Goal: Information Seeking & Learning: Learn about a topic

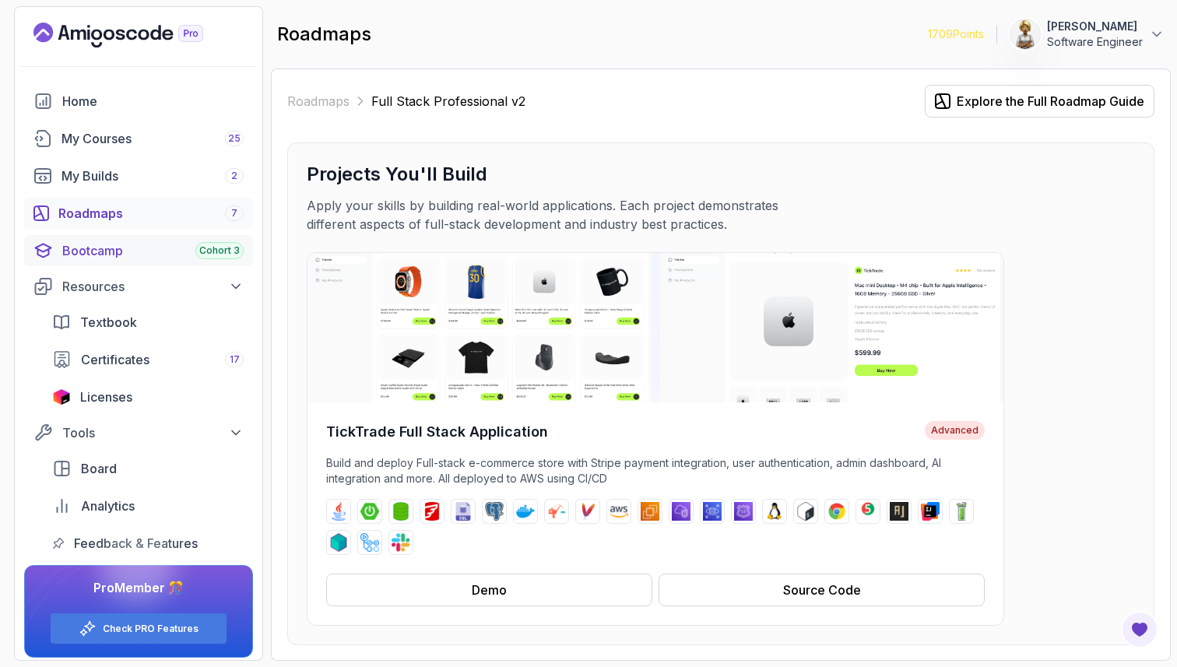
scroll to position [4783, 0]
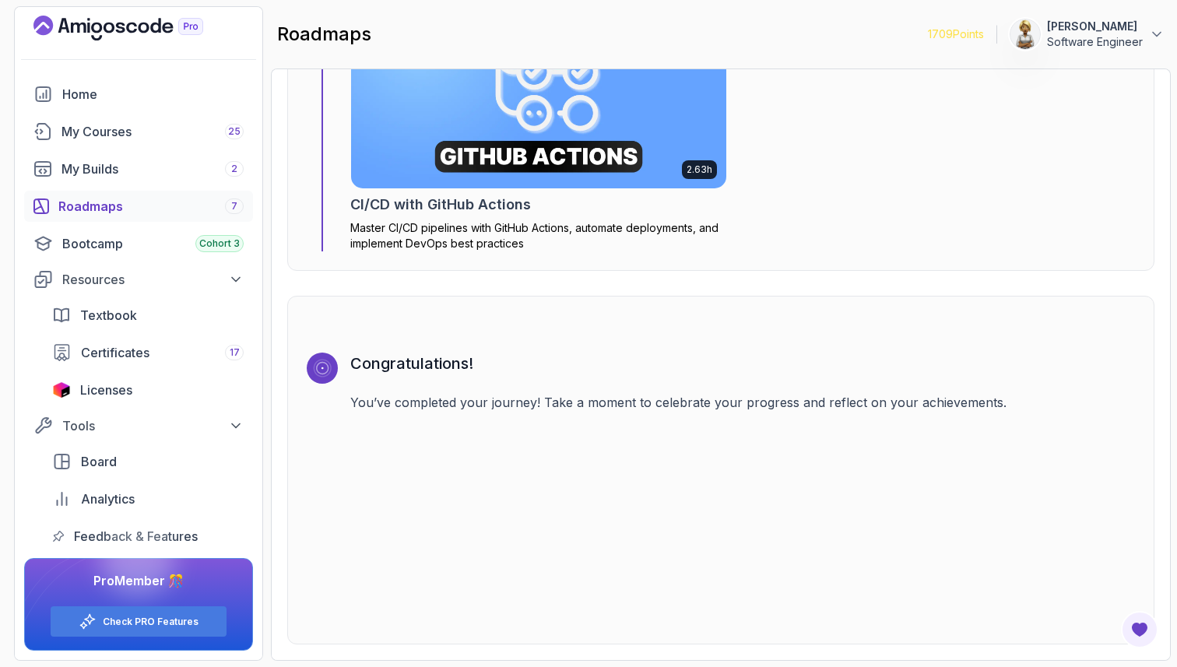
click at [104, 207] on div "Roadmaps 7" at bounding box center [150, 206] width 185 height 19
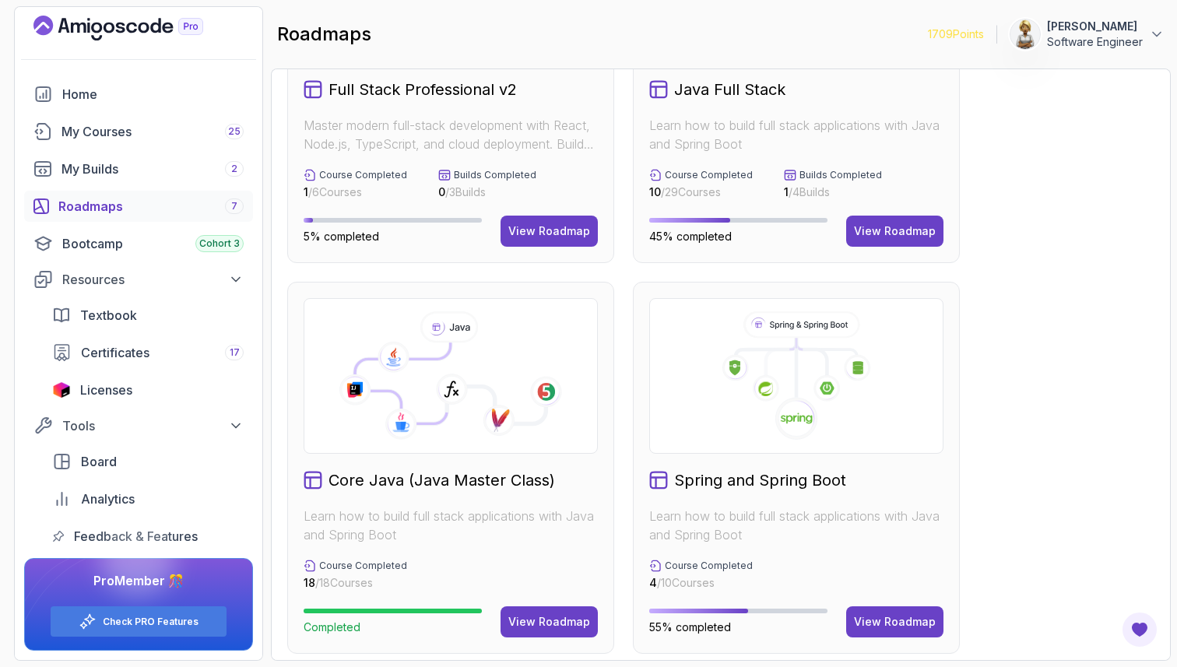
scroll to position [218, 0]
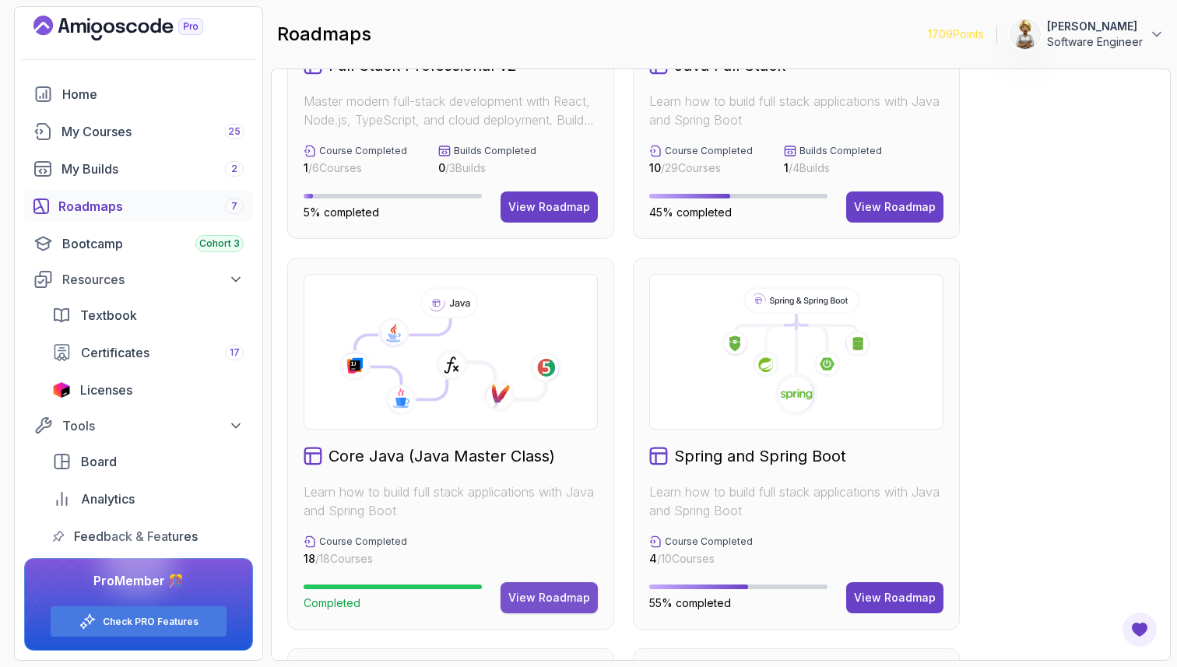
click at [550, 596] on div "View Roadmap" at bounding box center [549, 598] width 82 height 16
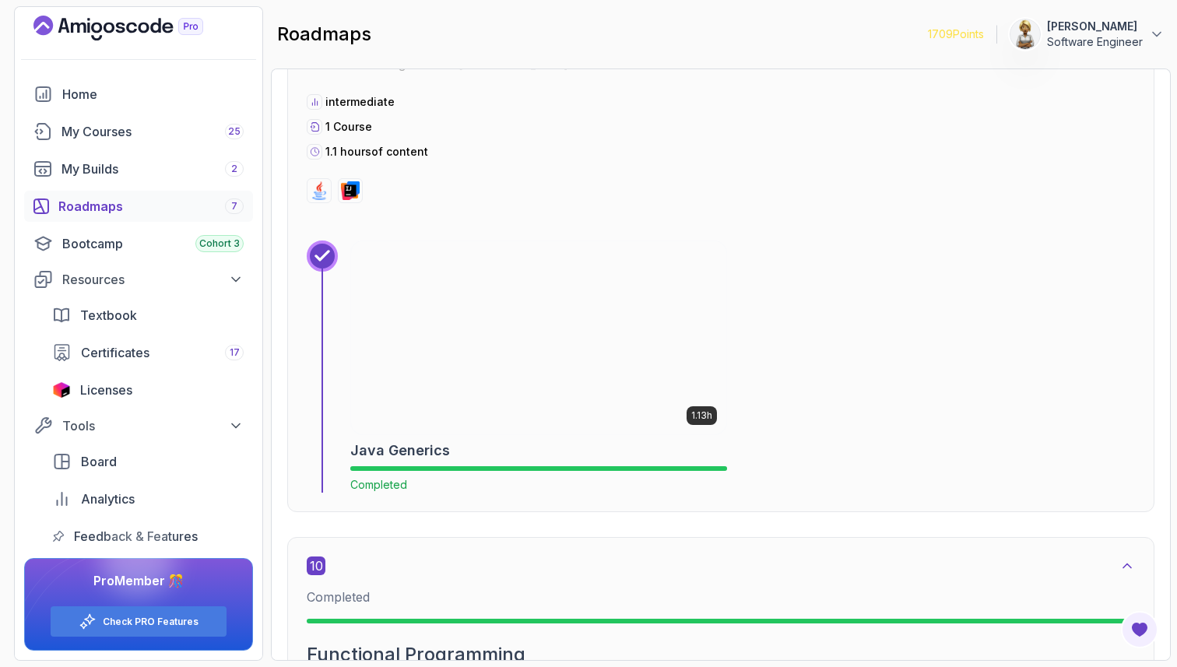
scroll to position [5528, 0]
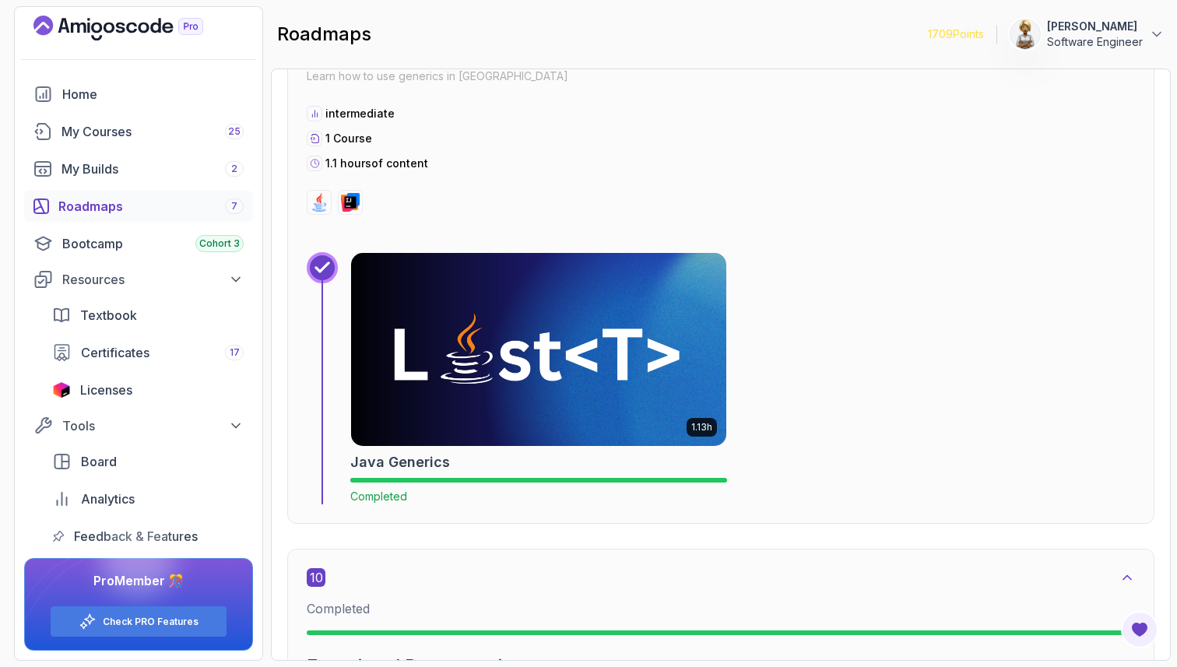
click at [572, 358] on img at bounding box center [539, 349] width 394 height 202
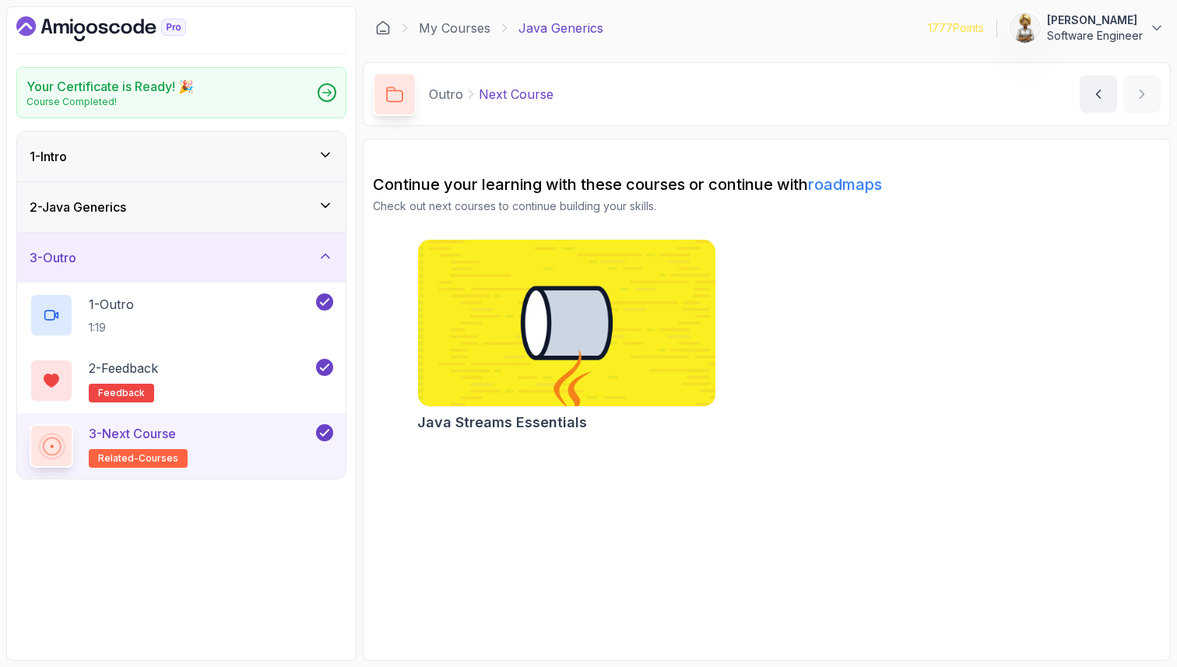
click at [321, 153] on icon at bounding box center [326, 155] width 16 height 16
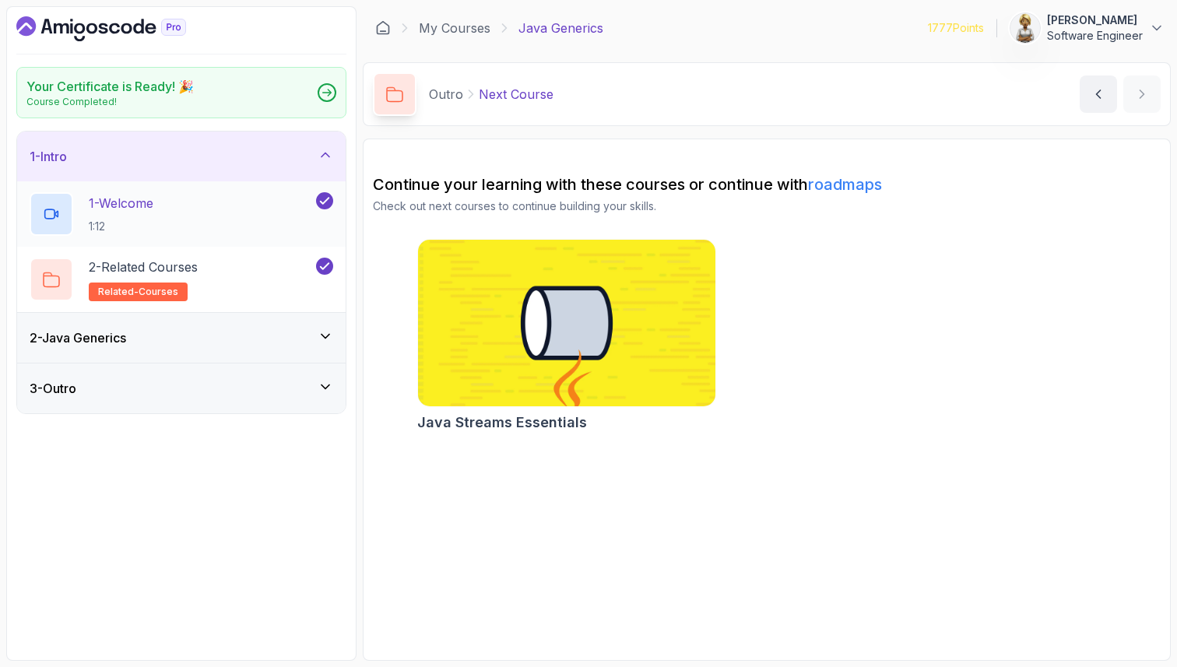
click at [254, 203] on div "1 - Welcome 1:12" at bounding box center [171, 214] width 283 height 44
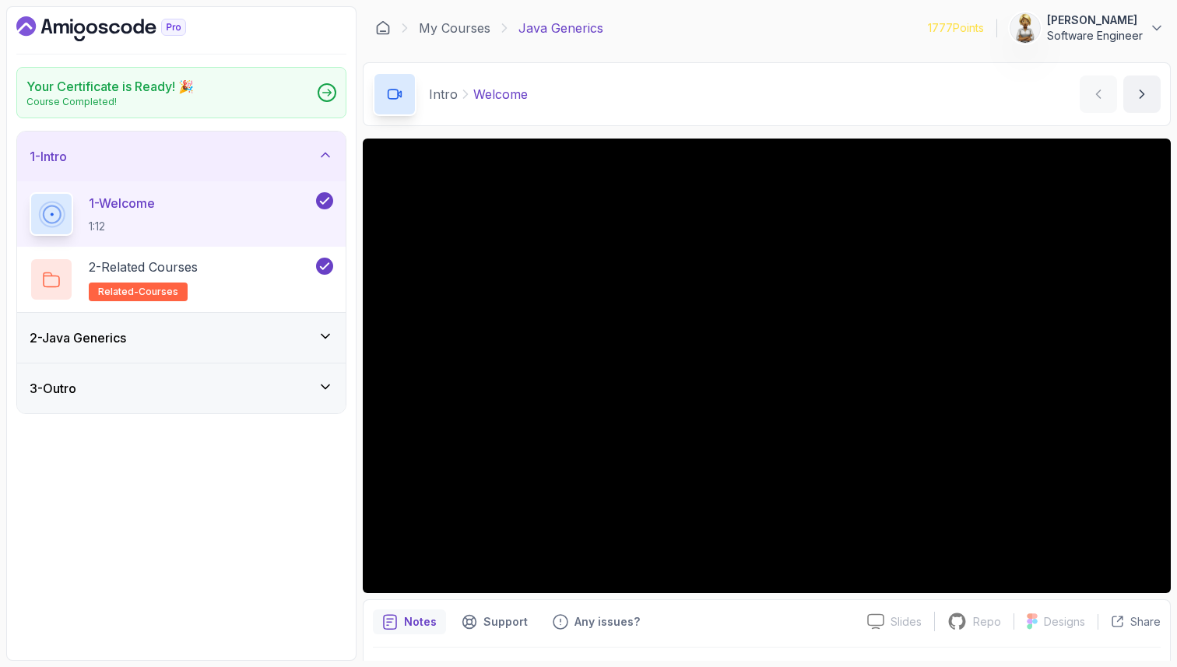
click at [410, 626] on p "Notes" at bounding box center [420, 622] width 33 height 16
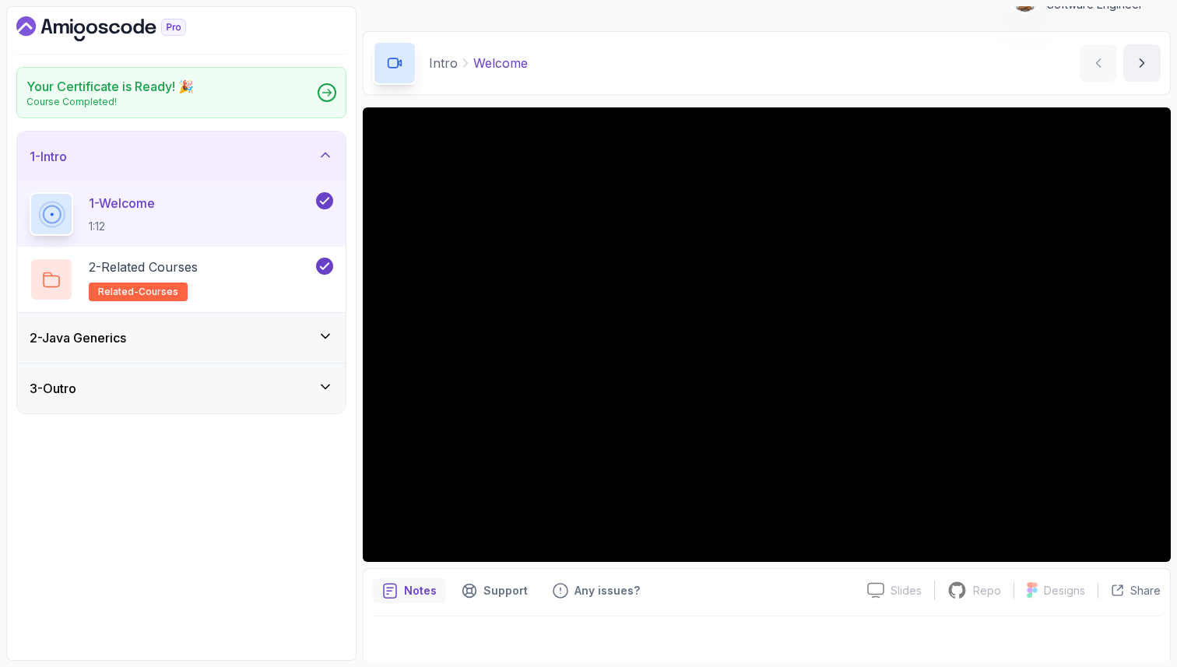
scroll to position [40, 0]
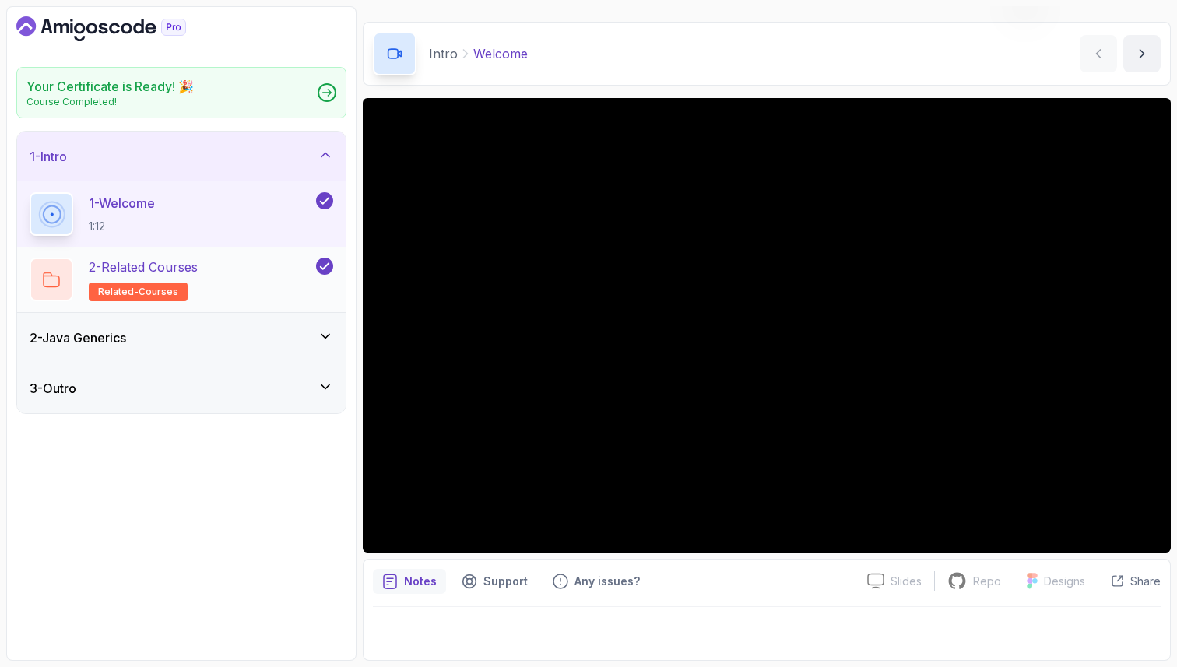
click at [258, 287] on div "2 - Related Courses related-courses" at bounding box center [171, 280] width 283 height 44
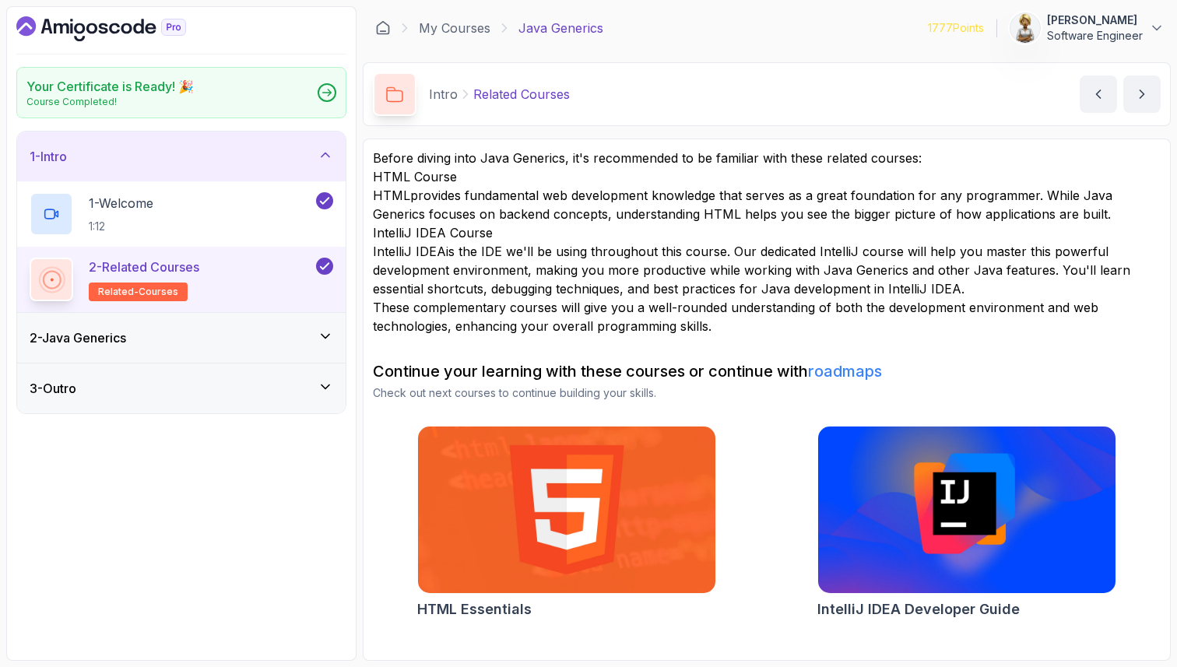
click at [248, 327] on div "2 - Java Generics" at bounding box center [181, 338] width 329 height 50
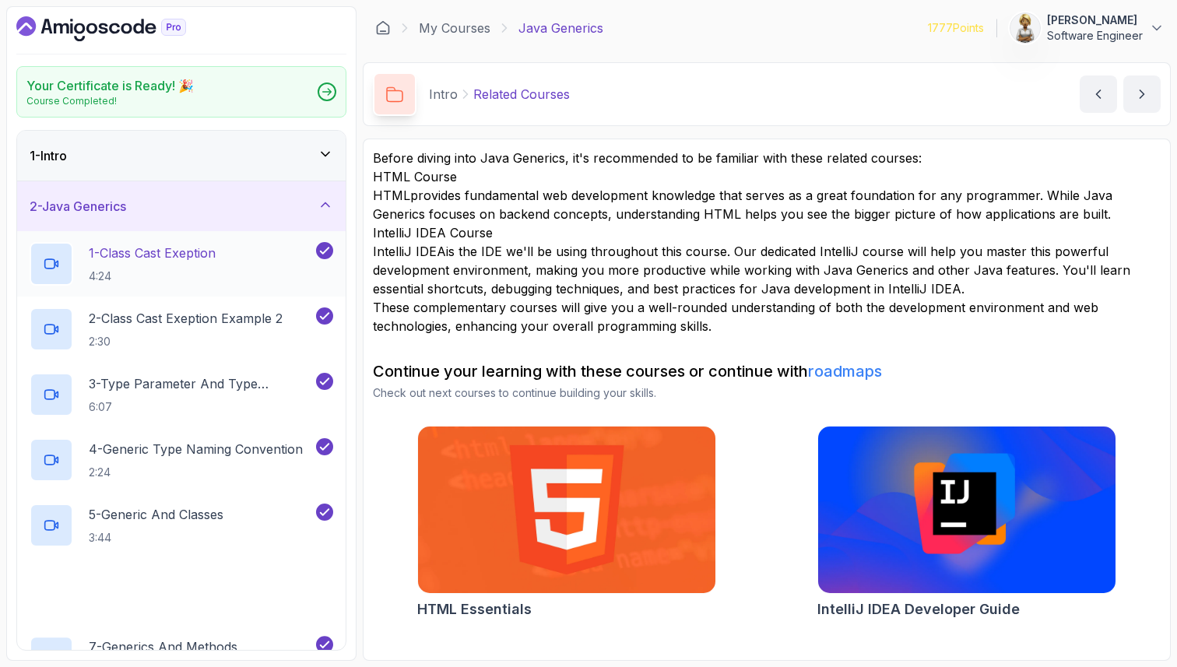
click at [237, 258] on div "1 - Class Cast Exeption 4:24" at bounding box center [171, 264] width 283 height 44
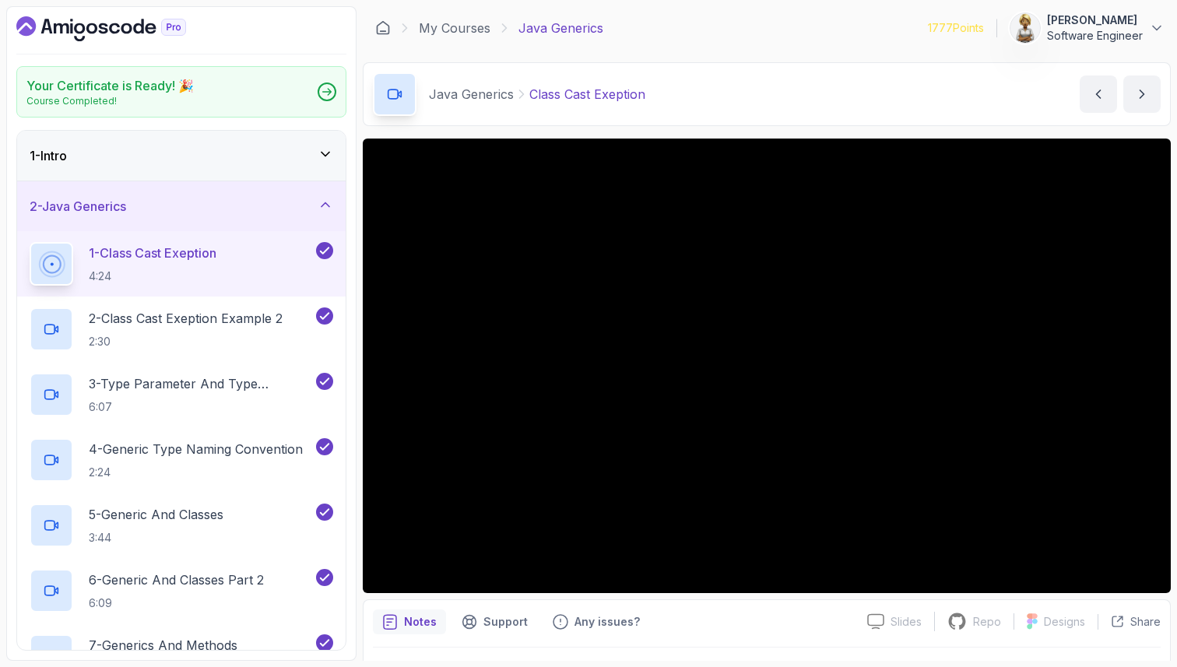
click at [420, 632] on div "Notes" at bounding box center [409, 622] width 73 height 25
click at [426, 620] on p "Notes" at bounding box center [420, 622] width 33 height 16
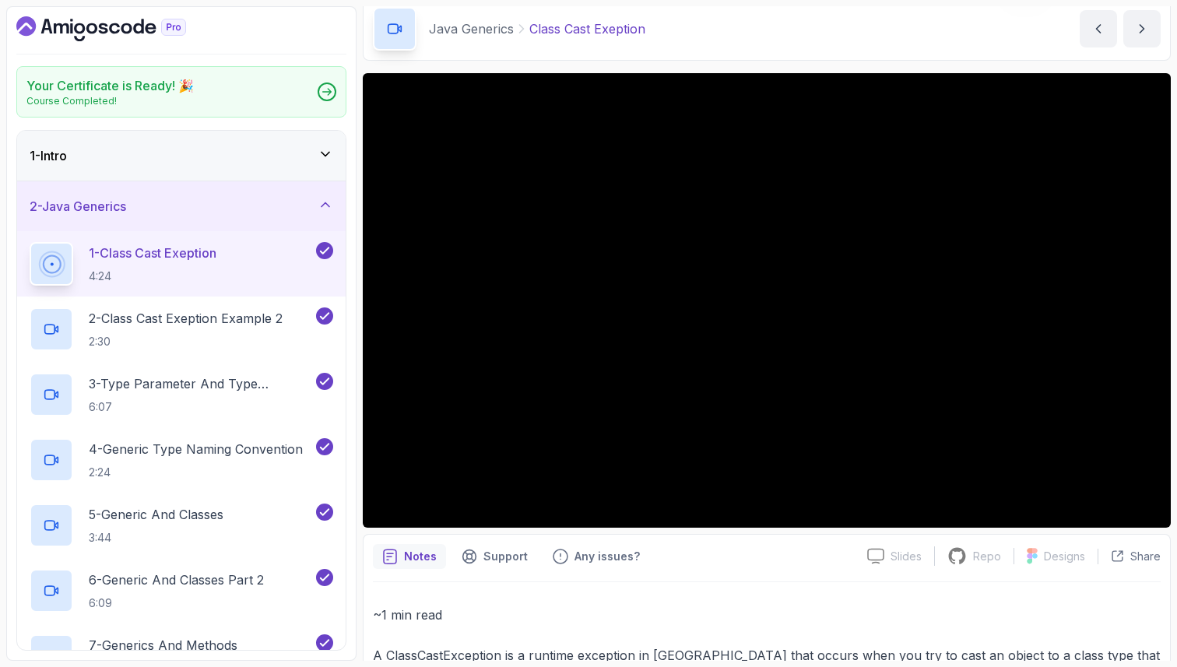
scroll to position [49, 0]
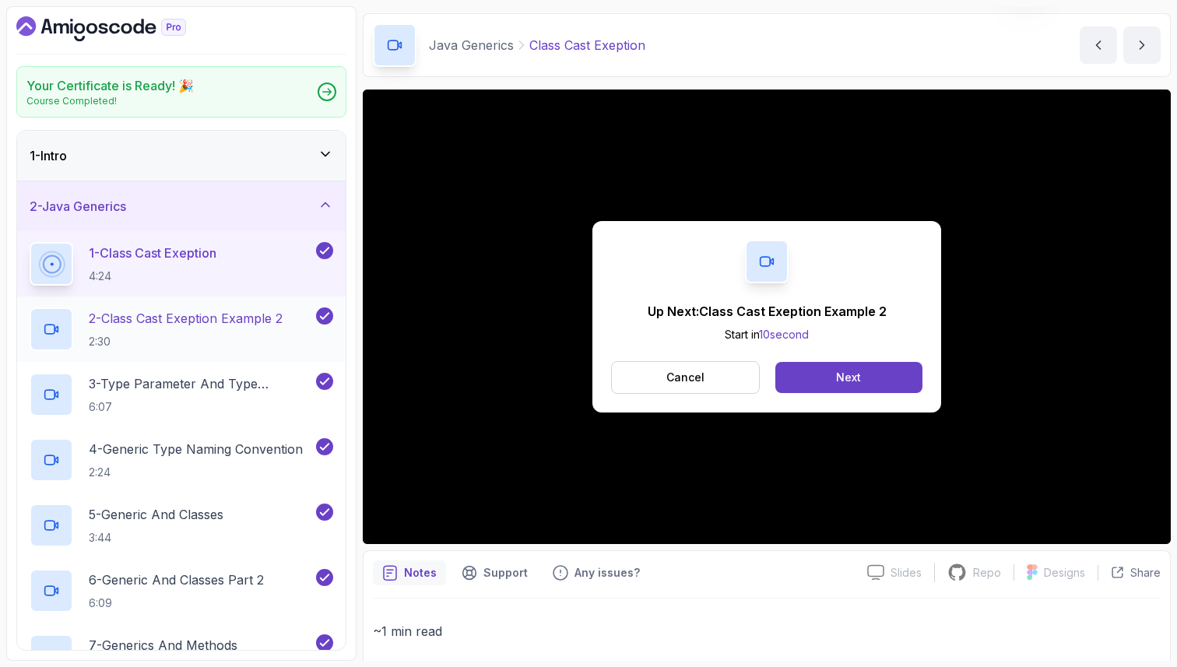
click at [243, 327] on p "2 - Class Cast Exeption Example 2" at bounding box center [186, 318] width 194 height 19
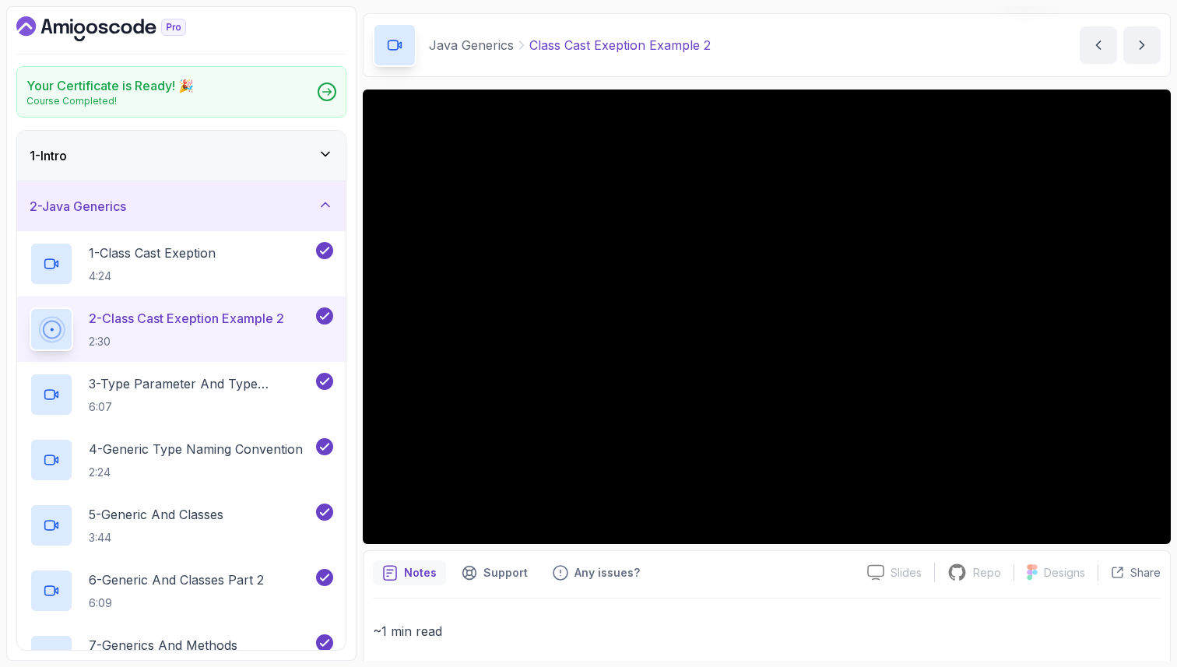
scroll to position [31, 0]
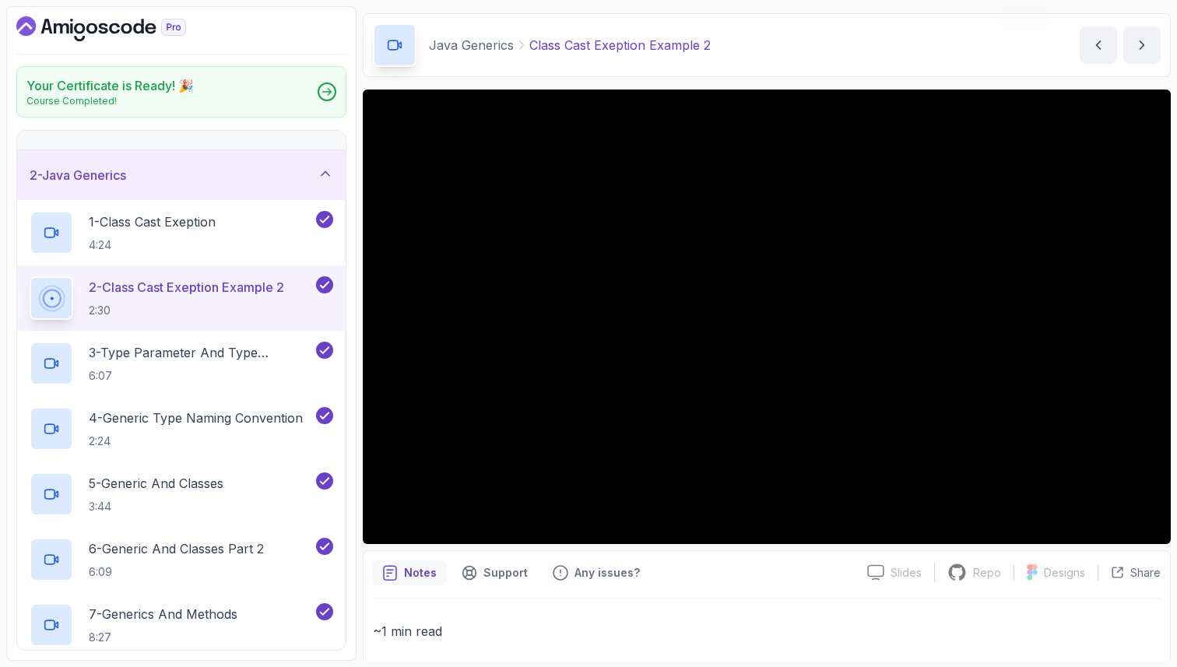
click at [509, 598] on div at bounding box center [767, 598] width 788 height 1
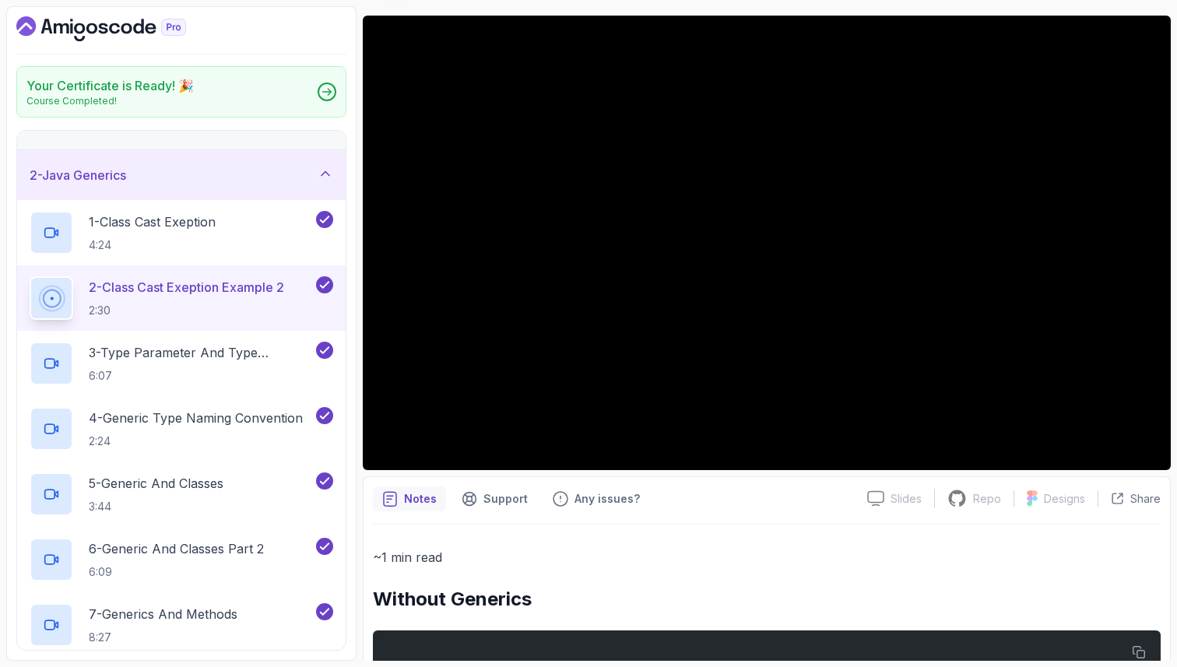
scroll to position [92, 0]
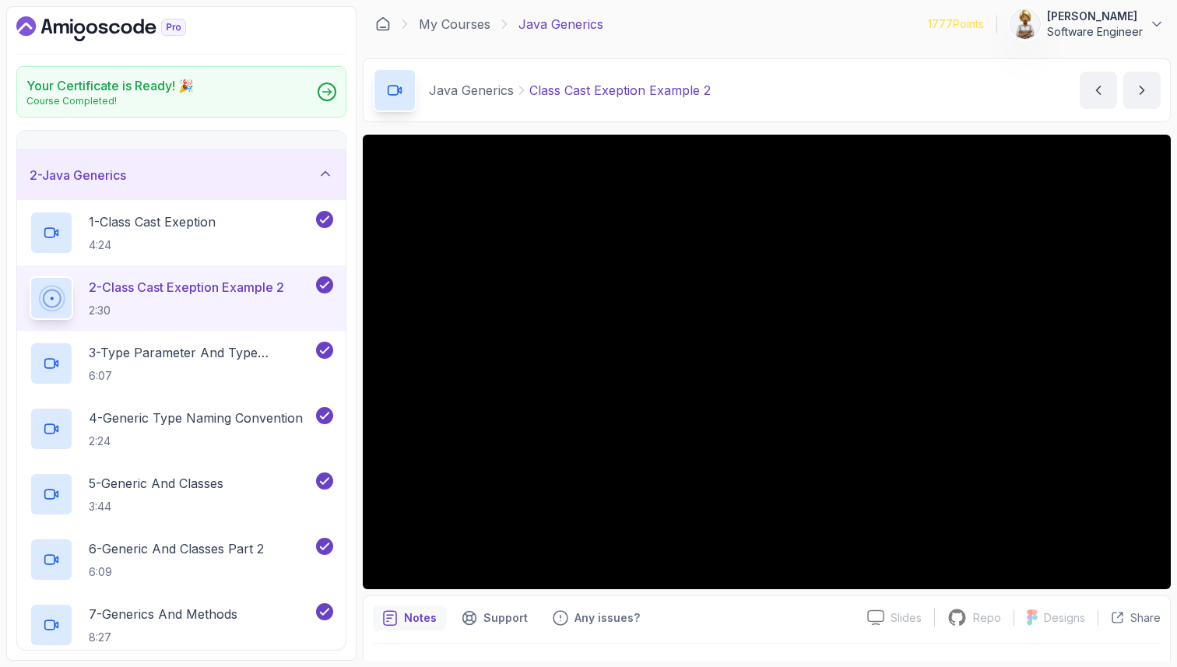
scroll to position [0, 0]
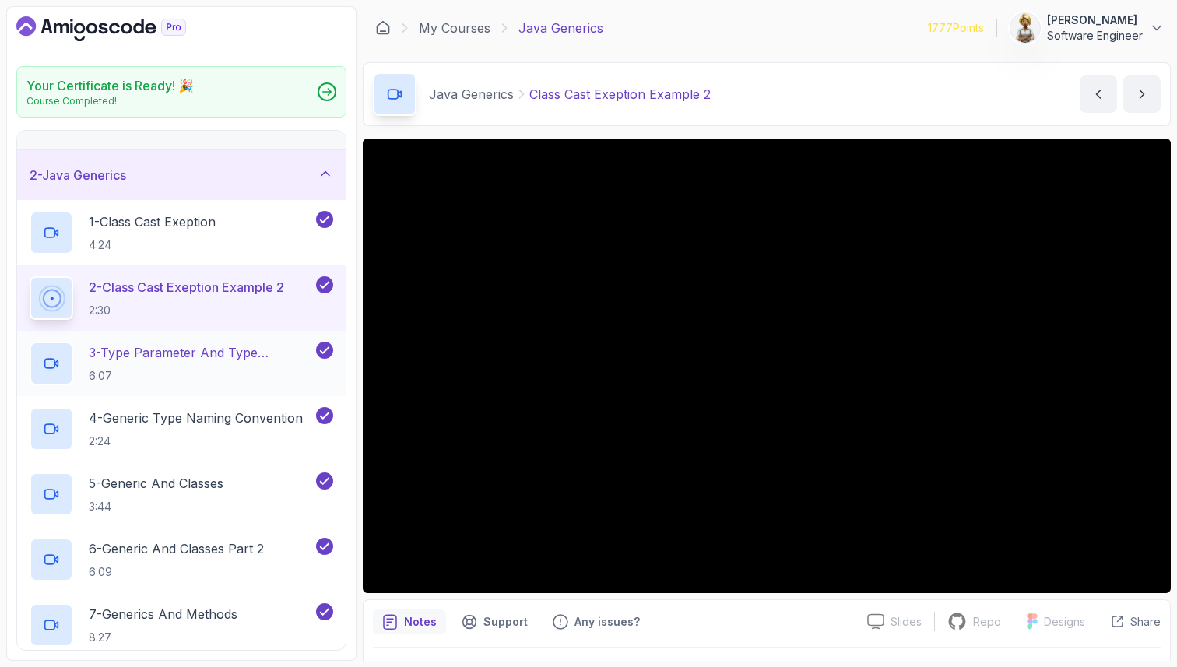
click at [222, 356] on p "3 - Type Parameter And Type Argument" at bounding box center [201, 352] width 224 height 19
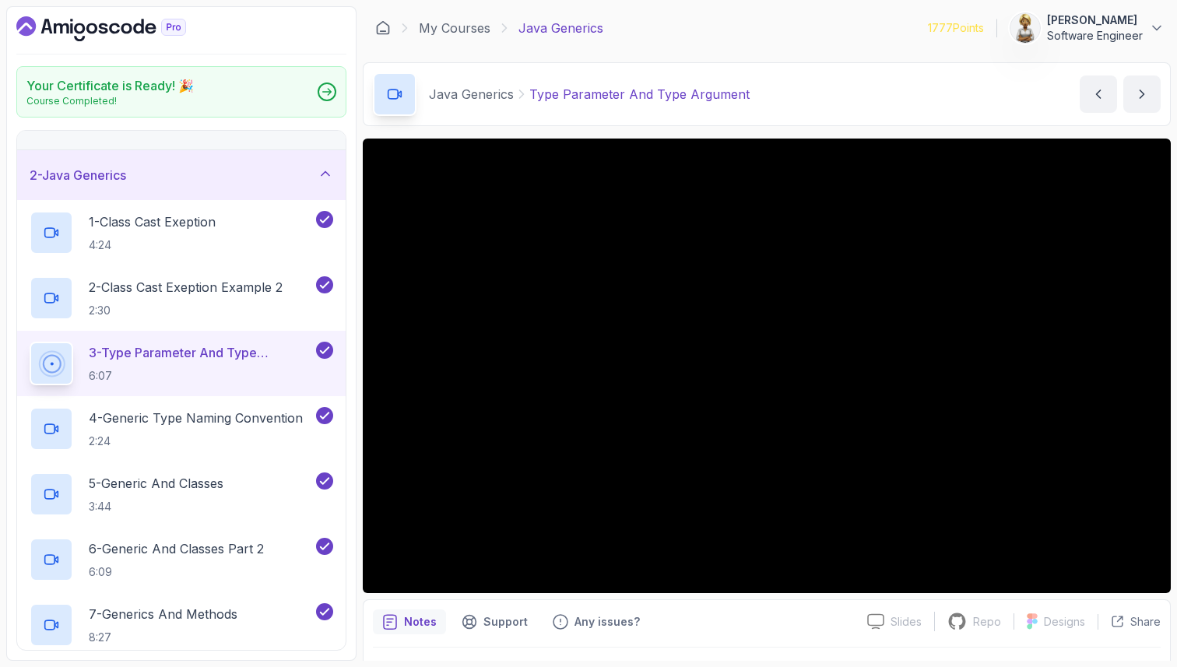
click at [425, 620] on p "Notes" at bounding box center [420, 622] width 33 height 16
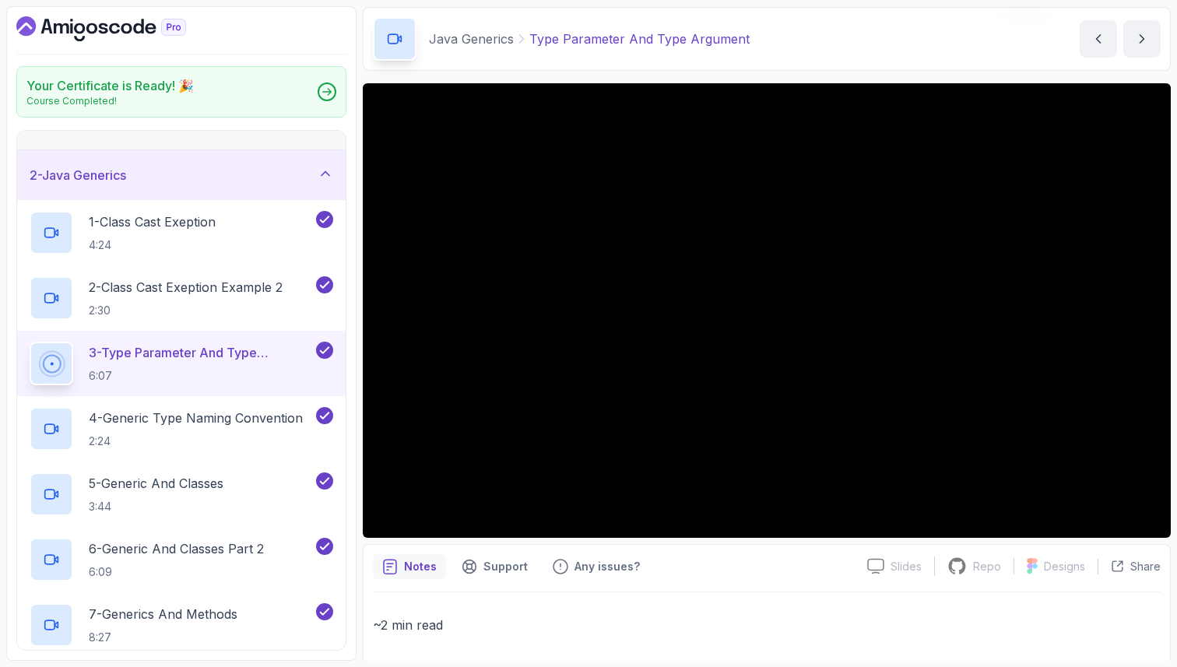
scroll to position [46, 0]
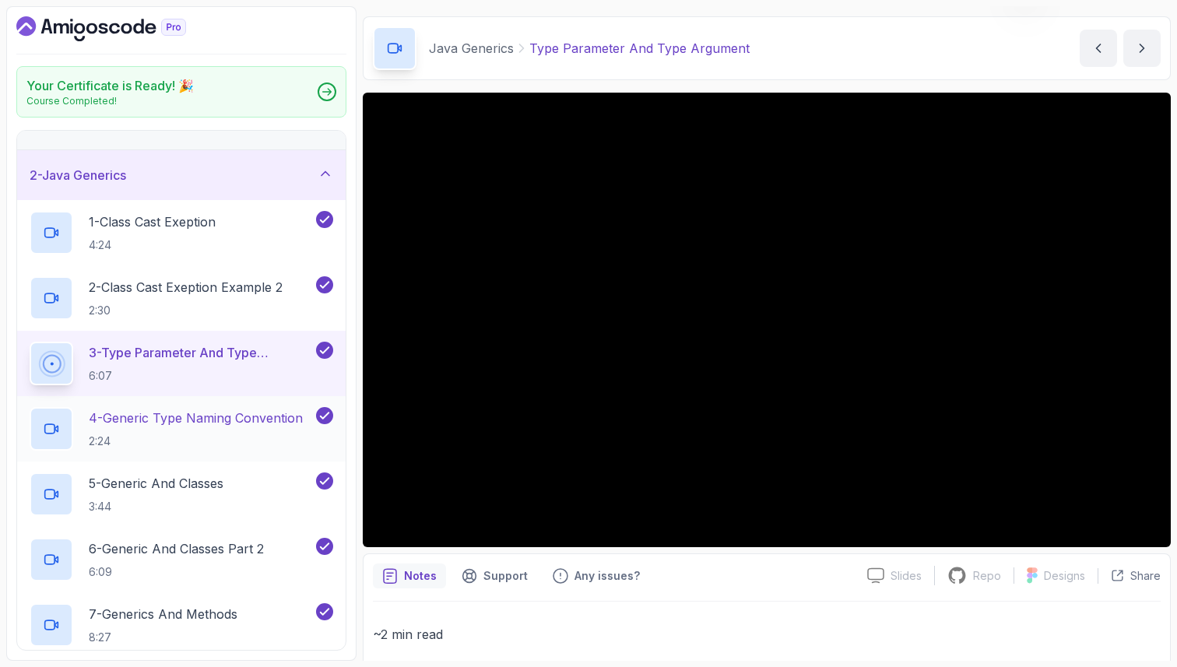
click at [224, 417] on p "4 - Generic Type Naming Convention" at bounding box center [196, 418] width 214 height 19
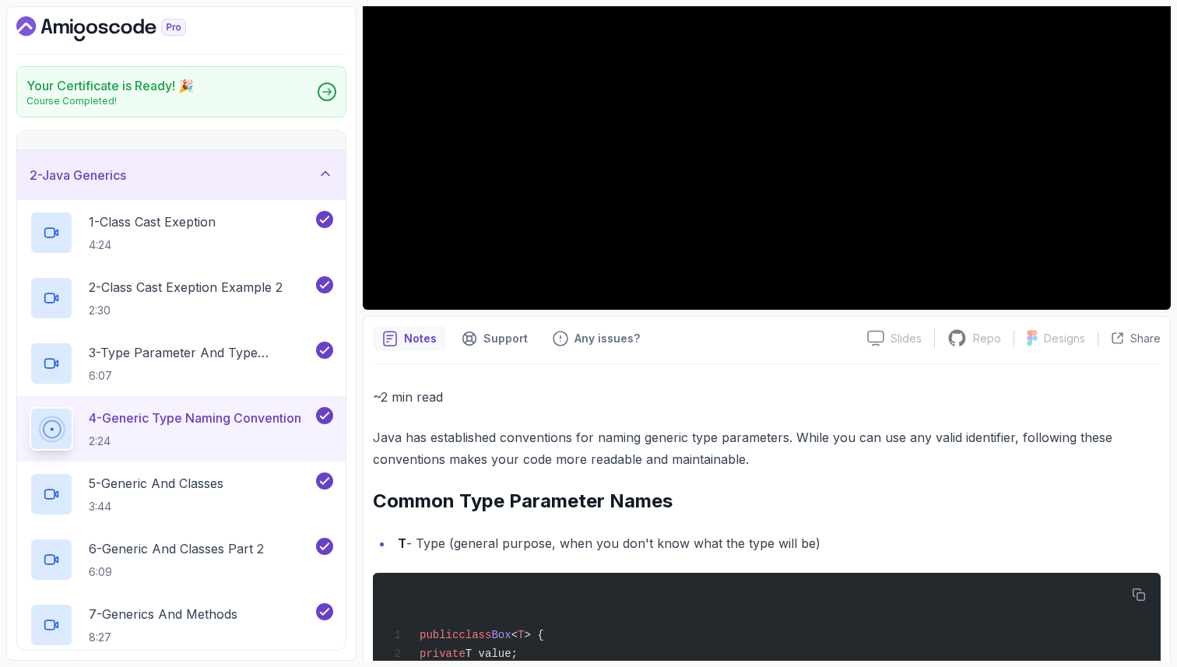
scroll to position [295, 0]
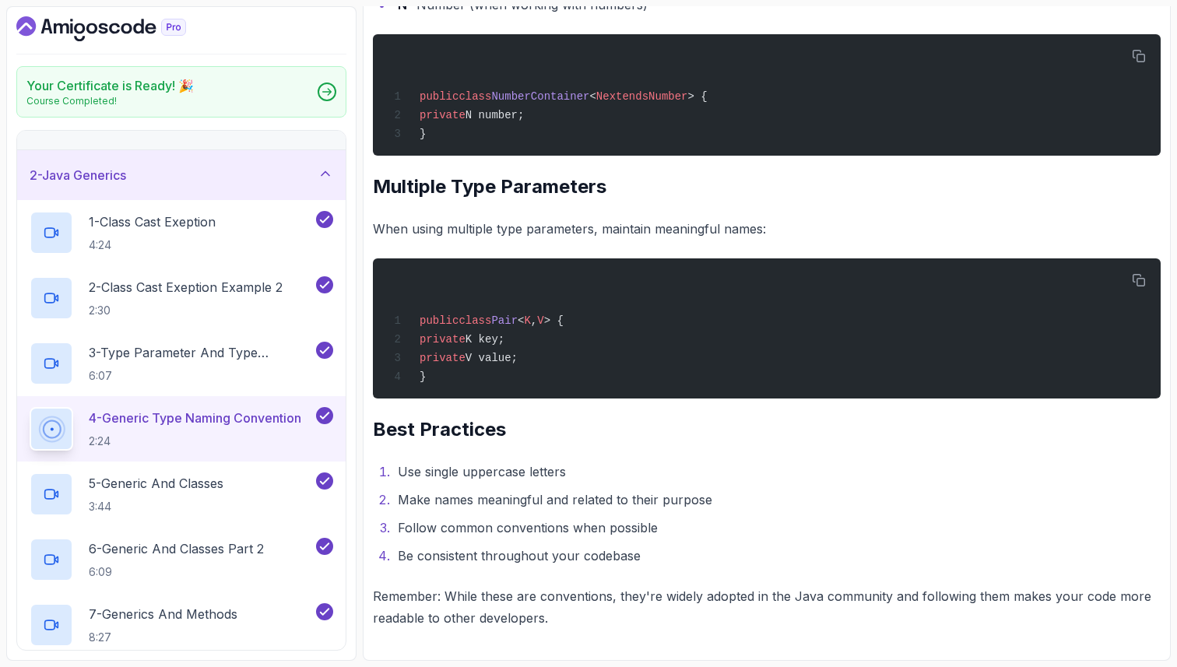
scroll to position [1520, 0]
click at [199, 496] on h2 "5 - Generic And Classes 3:44" at bounding box center [156, 494] width 135 height 40
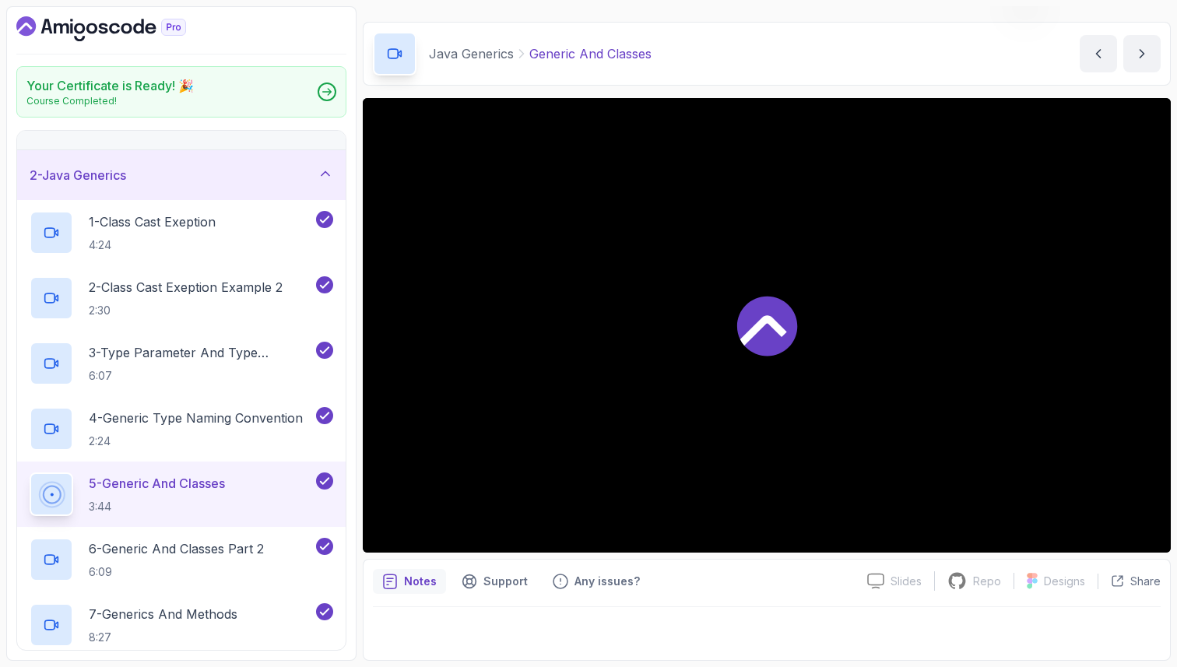
scroll to position [40, 0]
click at [708, 578] on div "Notes Support Any issues?" at bounding box center [614, 581] width 482 height 25
click at [221, 545] on p "6 - Generic And Classes Part 2" at bounding box center [176, 549] width 175 height 19
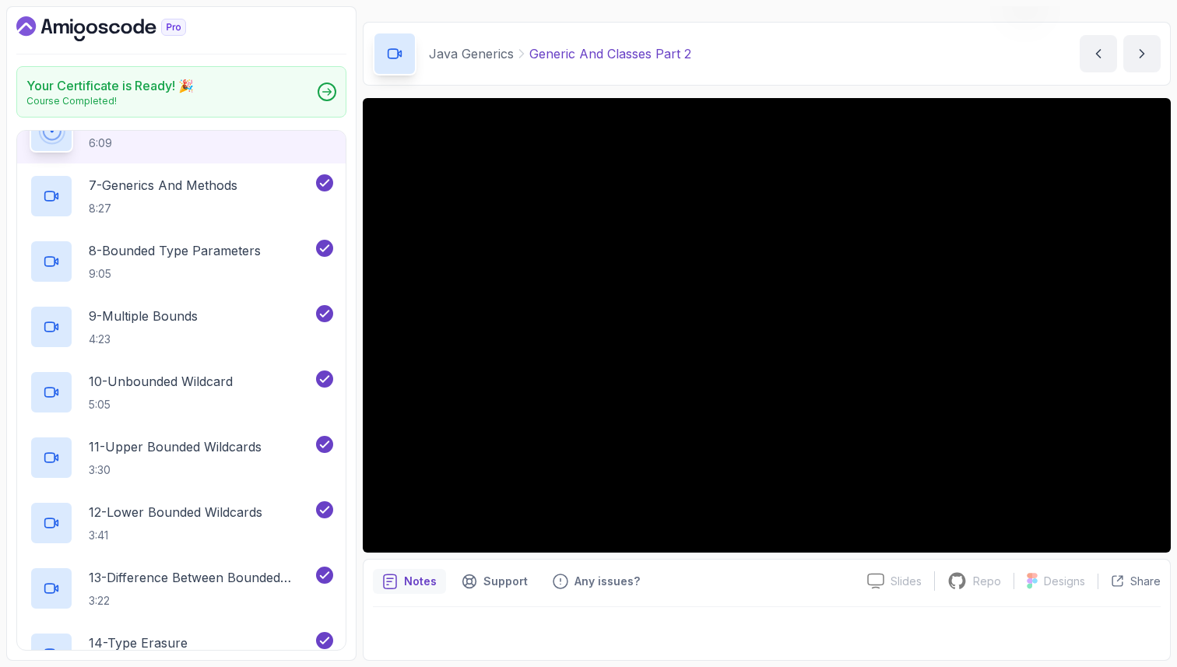
scroll to position [429, 0]
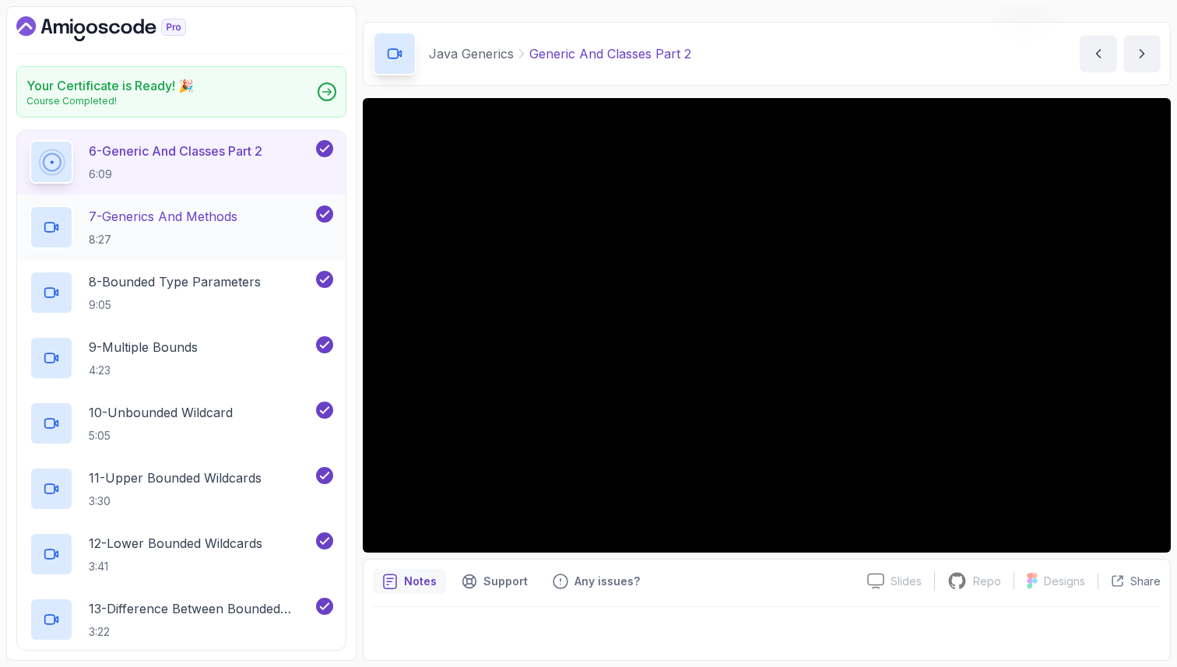
click at [213, 227] on h2 "7 - Generics And Methods 8:27" at bounding box center [163, 227] width 149 height 40
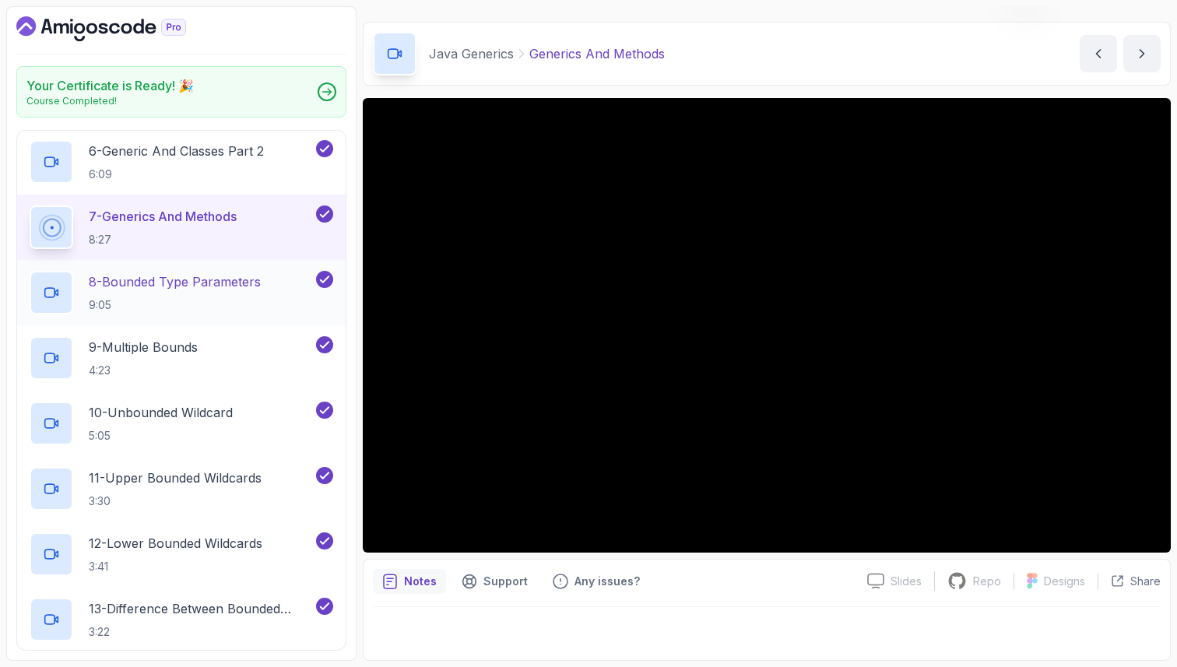
click at [218, 287] on p "8 - Bounded Type Parameters" at bounding box center [175, 281] width 172 height 19
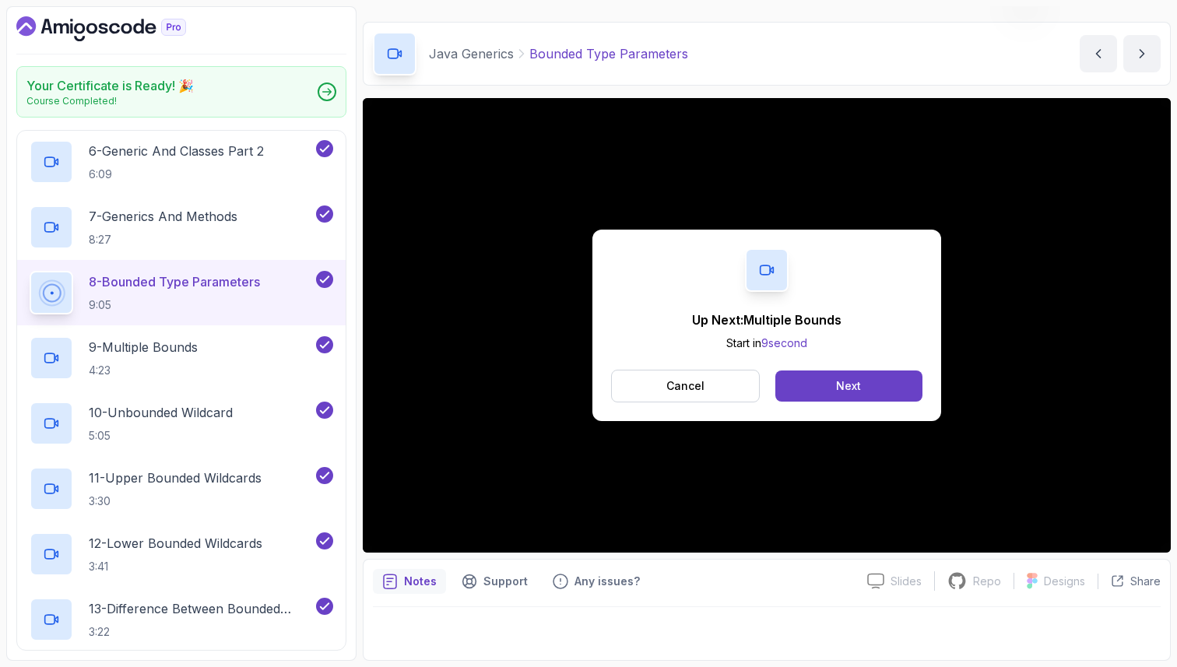
click at [644, 637] on div at bounding box center [767, 629] width 788 height 44
click at [732, 386] on button "Cancel" at bounding box center [685, 386] width 149 height 33
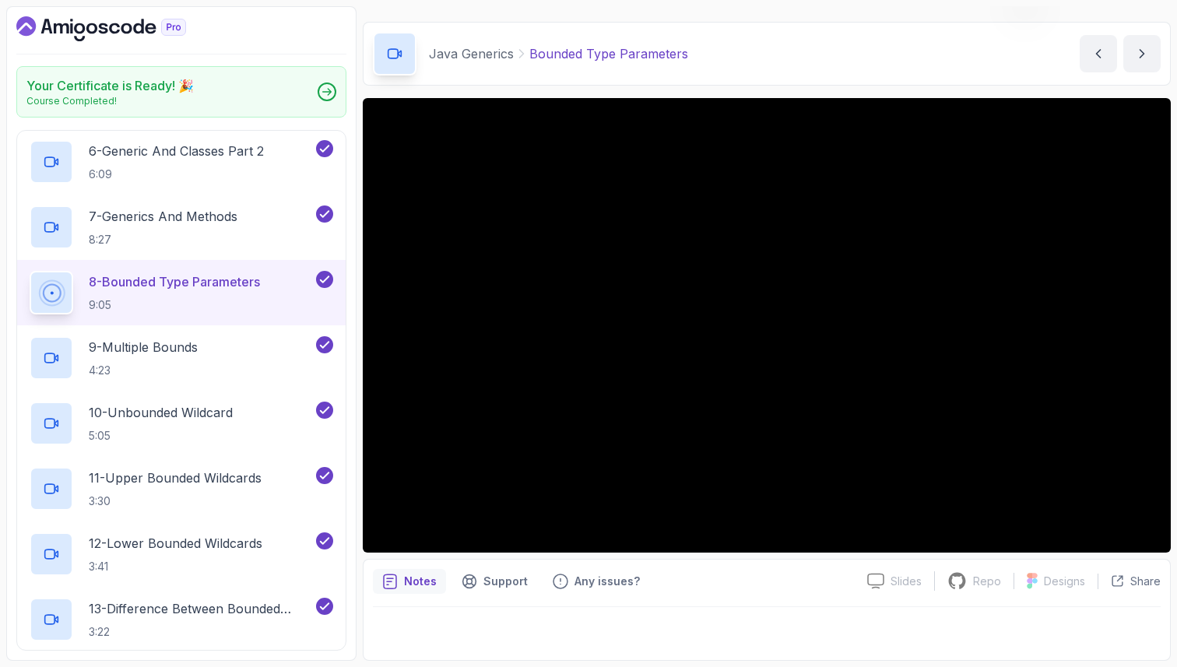
click at [662, 638] on div at bounding box center [767, 629] width 788 height 44
click at [423, 582] on p "Notes" at bounding box center [420, 582] width 33 height 16
click at [30, 287] on div "8 - Bounded Type Parameters 9:05" at bounding box center [181, 292] width 329 height 65
click at [198, 352] on p "9 - Multiple Bounds" at bounding box center [143, 347] width 109 height 19
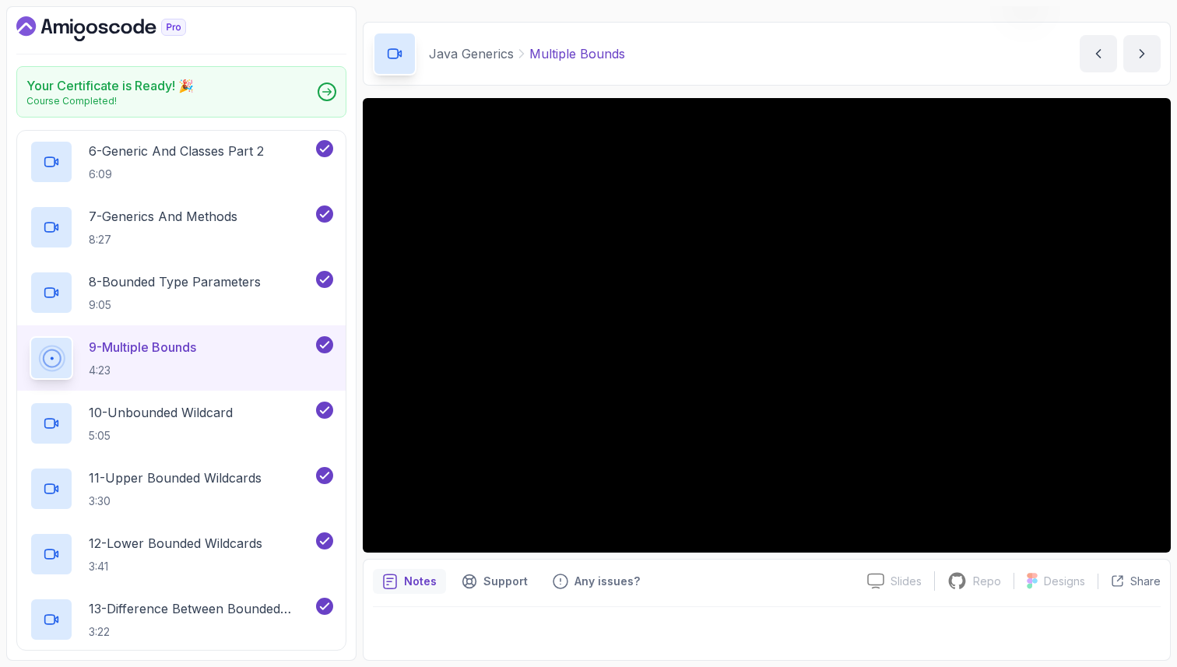
click at [188, 350] on p "9 - Multiple Bounds" at bounding box center [142, 347] width 107 height 19
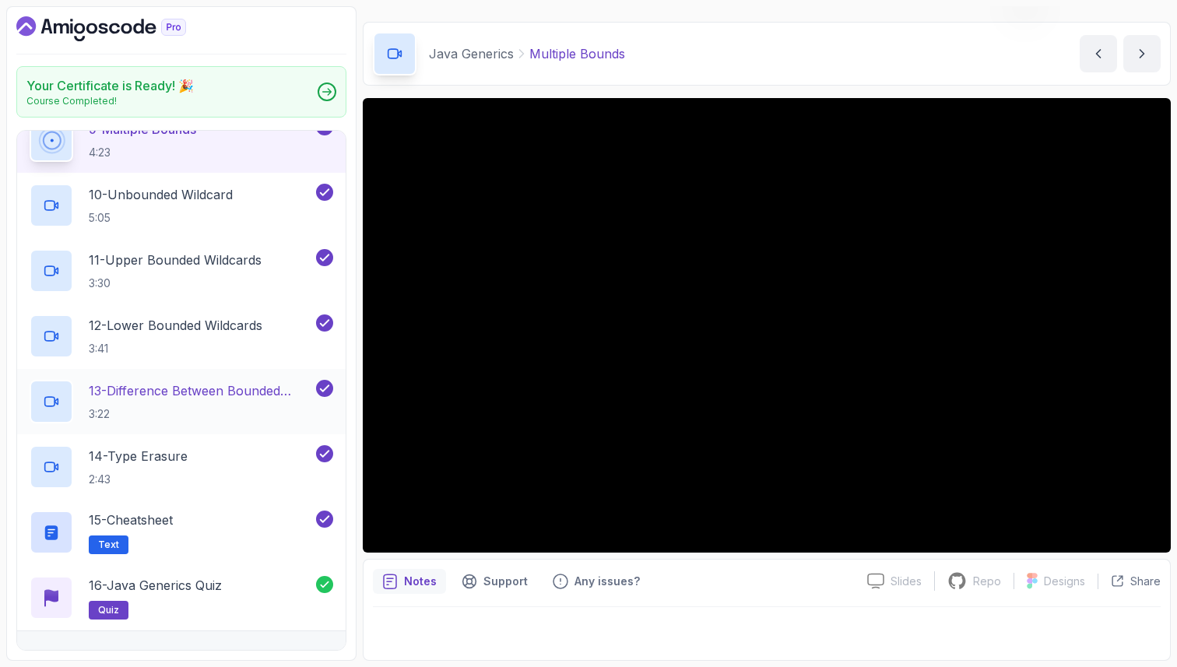
scroll to position [616, 0]
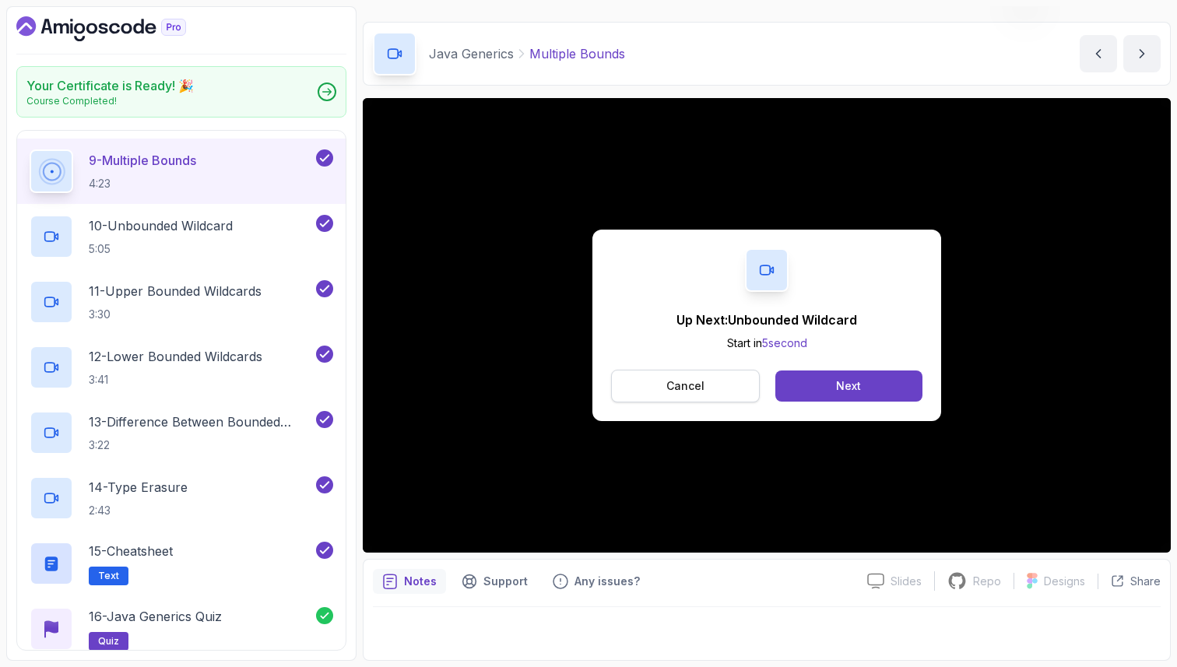
click at [673, 382] on p "Cancel" at bounding box center [685, 386] width 38 height 16
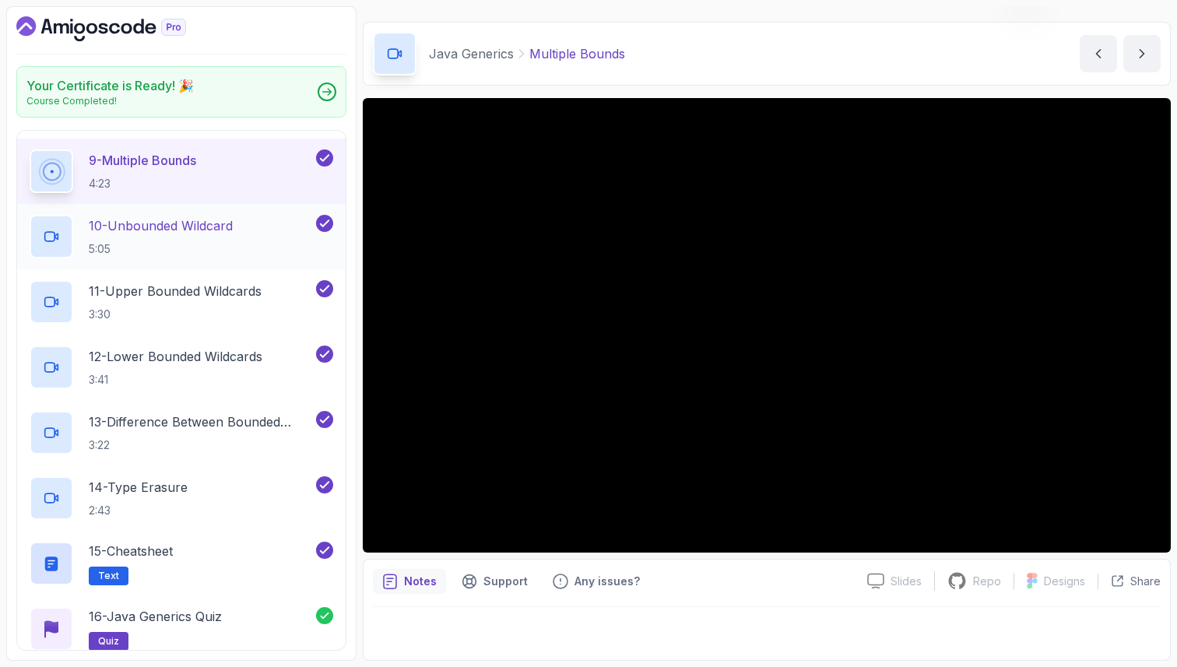
click at [221, 234] on p "10 - Unbounded Wildcard" at bounding box center [161, 225] width 144 height 19
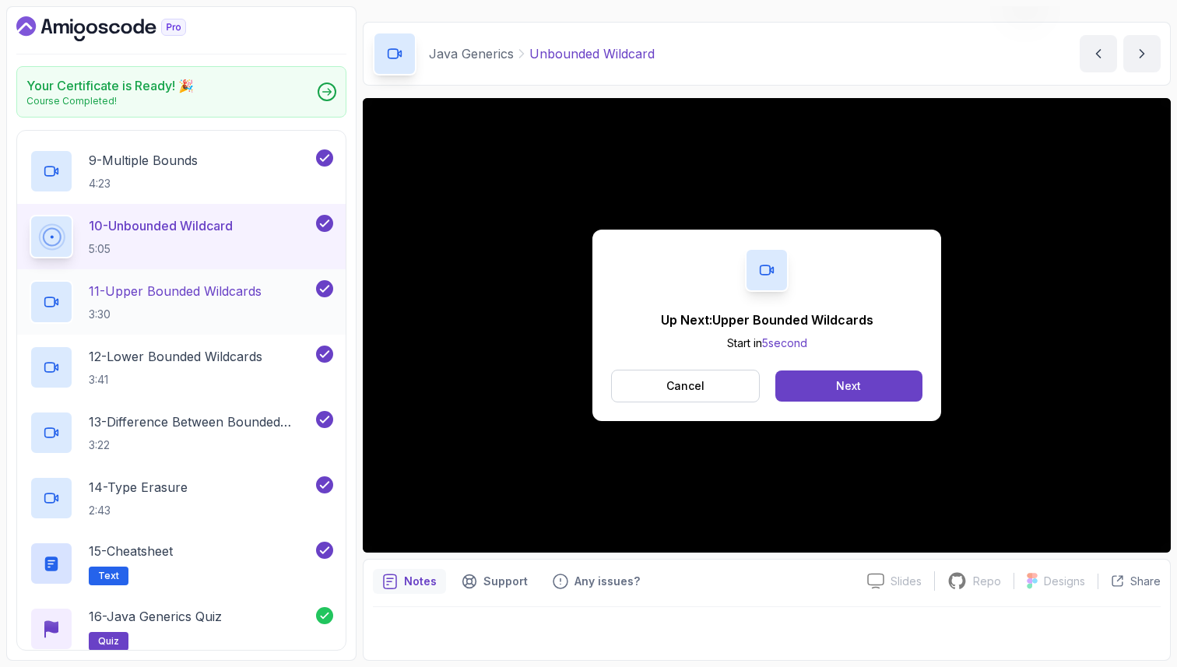
click at [178, 283] on p "11 - Upper Bounded Wildcards" at bounding box center [175, 291] width 173 height 19
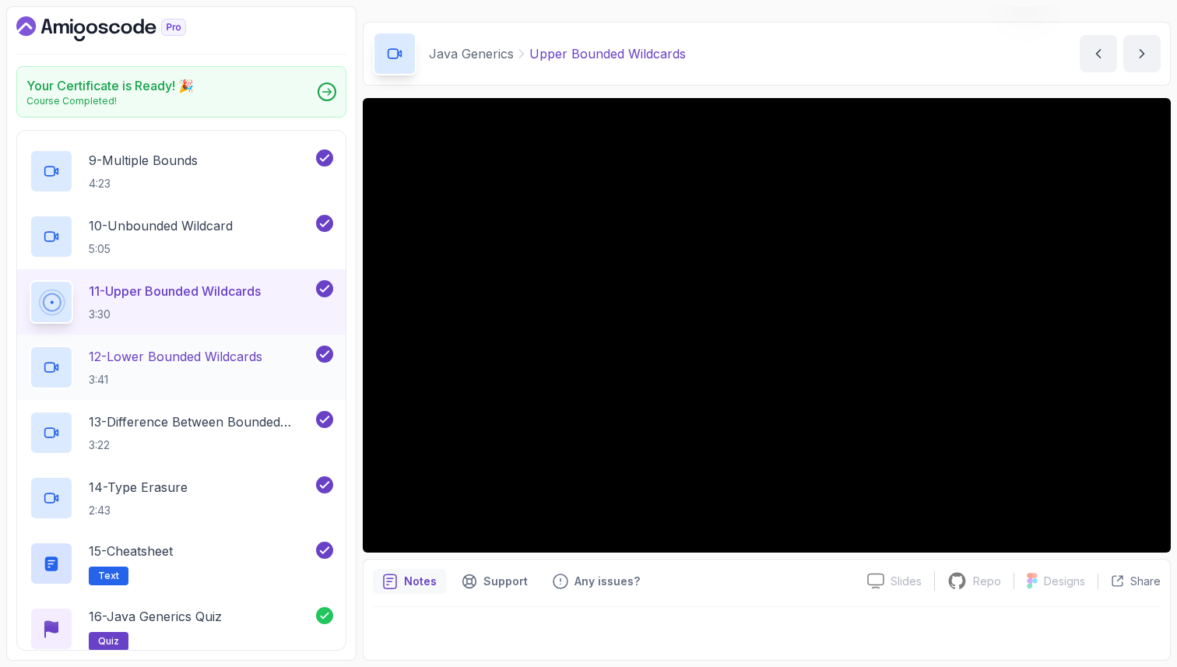
click at [194, 361] on p "12 - Lower Bounded Wildcards" at bounding box center [176, 356] width 174 height 19
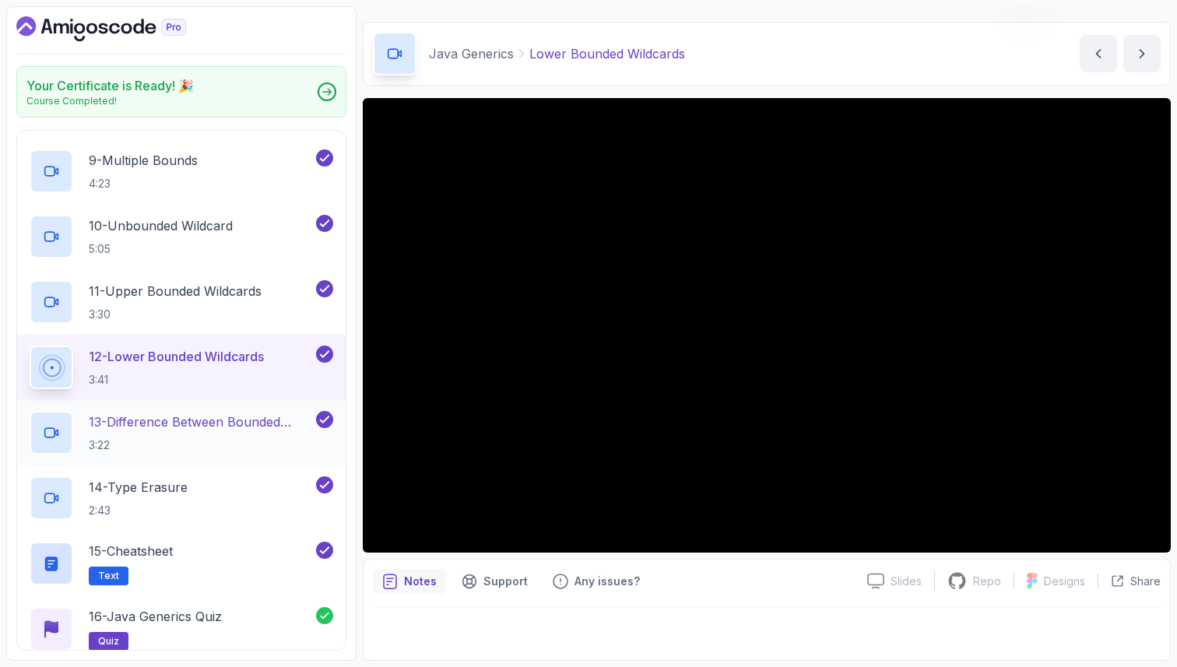
click at [157, 428] on p "13 - Difference Between Bounded Type Parameters And Wildcards" at bounding box center [201, 422] width 224 height 19
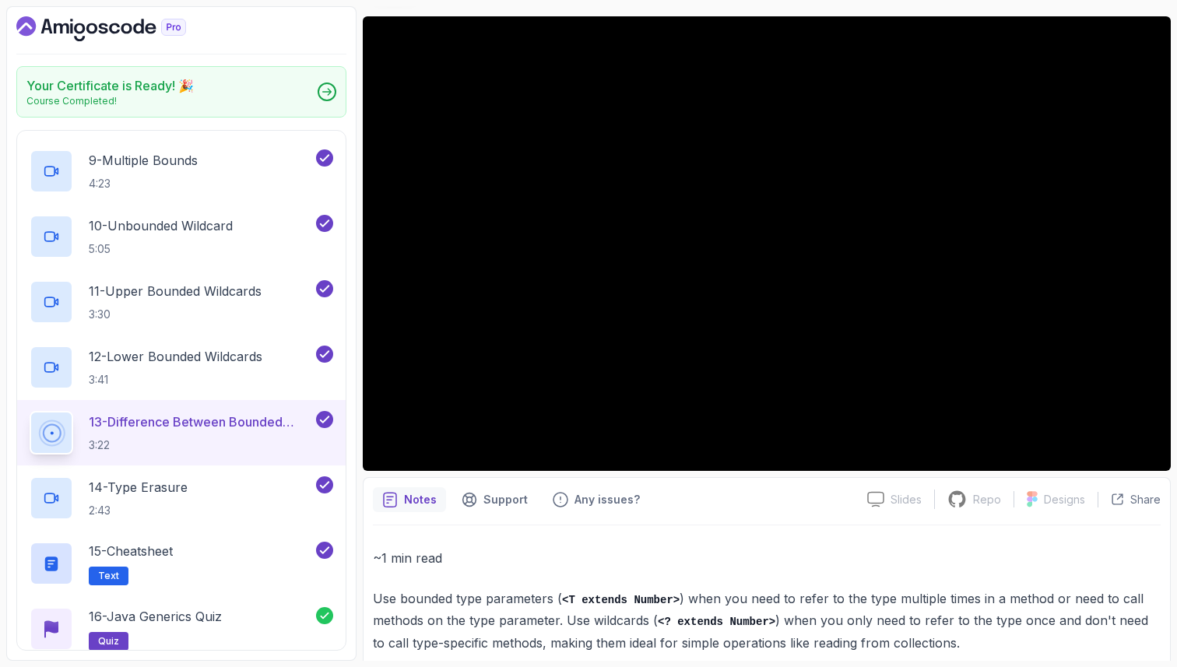
scroll to position [146, 0]
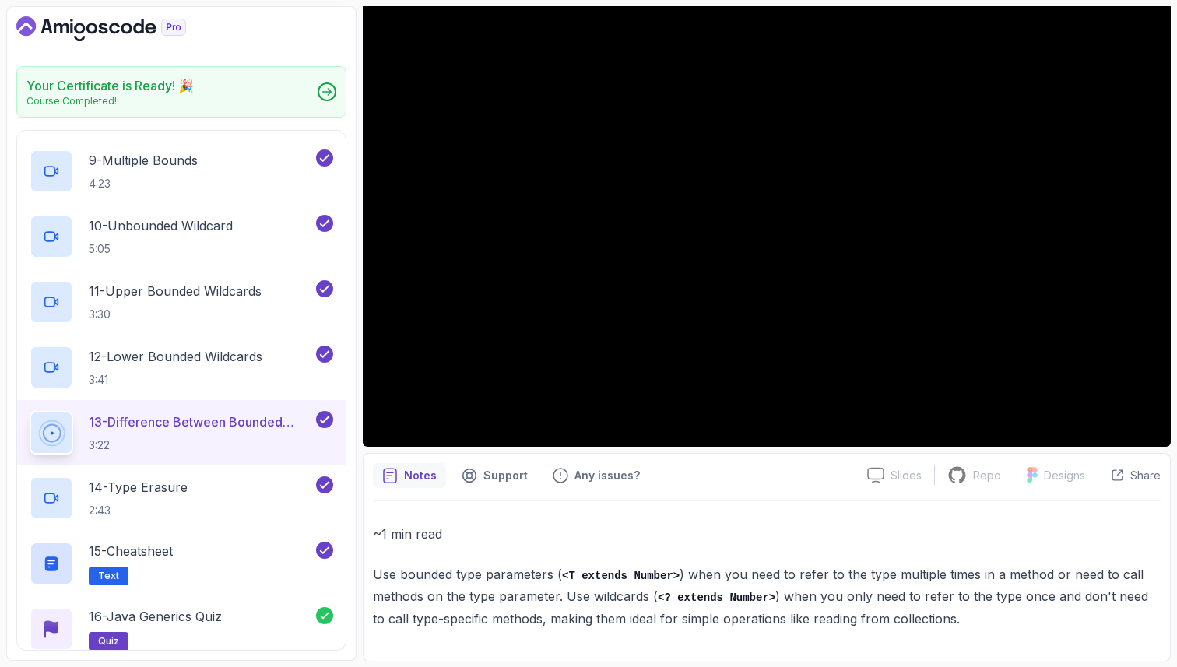
click at [902, 582] on p "Use bounded type parameters ( <T extends Number> ) when you need to refer to th…" at bounding box center [767, 597] width 788 height 66
click at [947, 579] on p "Use bounded type parameters ( <T extends Number> ) when you need to refer to th…" at bounding box center [767, 597] width 788 height 66
click at [980, 577] on p "Use bounded type parameters ( <T extends Number> ) when you need to refer to th…" at bounding box center [767, 597] width 788 height 66
click at [408, 588] on p "Use bounded type parameters ( <T extends Number> ) when you need to refer to th…" at bounding box center [767, 597] width 788 height 66
click at [465, 606] on p "Use bounded type parameters ( <T extends Number> ) when you need to refer to th…" at bounding box center [767, 597] width 788 height 66
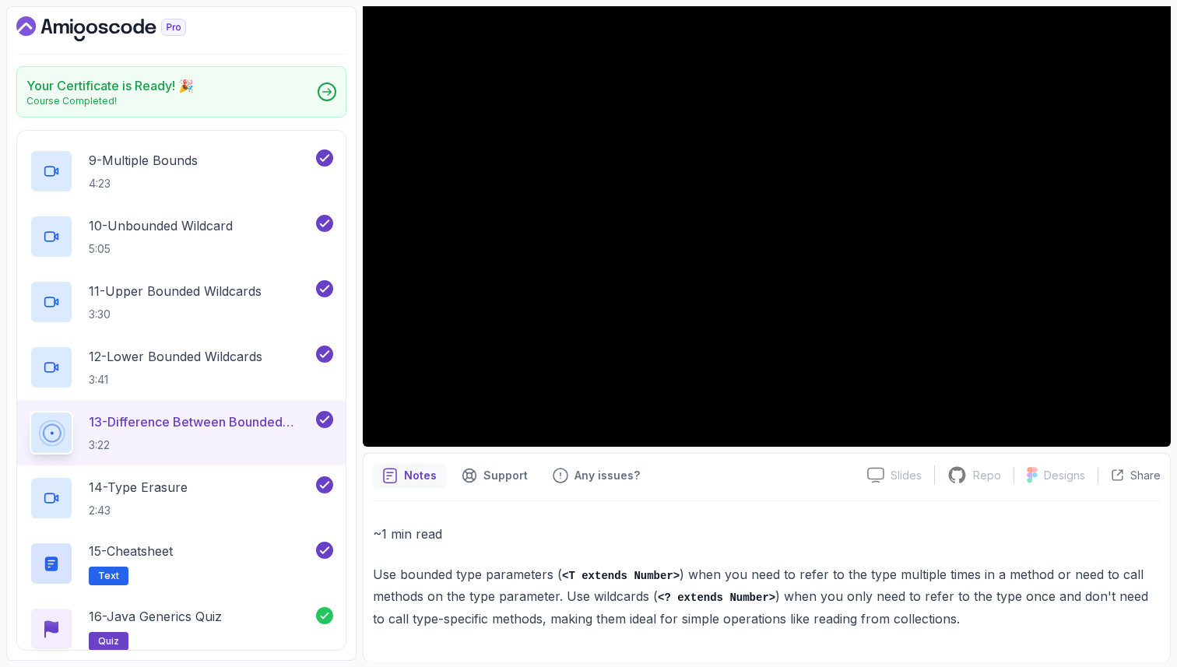
click at [512, 607] on p "Use bounded type parameters ( <T extends Number> ) when you need to refer to th…" at bounding box center [767, 597] width 788 height 66
click at [151, 498] on h2 "14 - Type Erasure 2:43" at bounding box center [138, 498] width 99 height 40
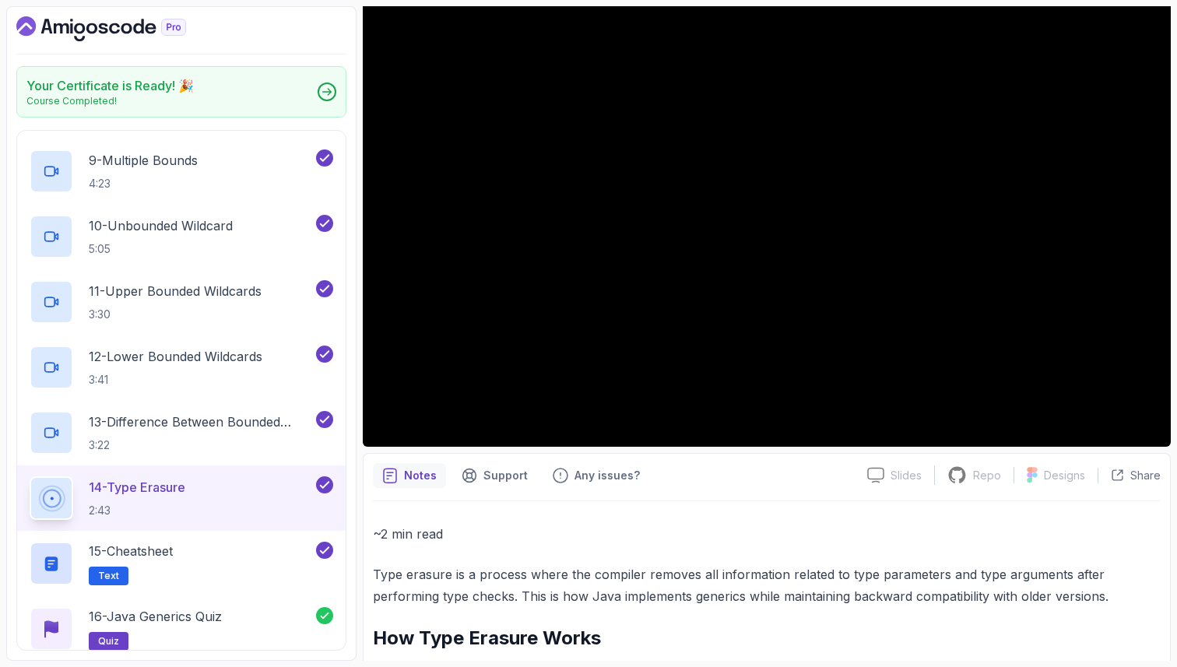
click at [410, 576] on p "Type erasure is a process where the compiler removes all information related to…" at bounding box center [767, 586] width 788 height 44
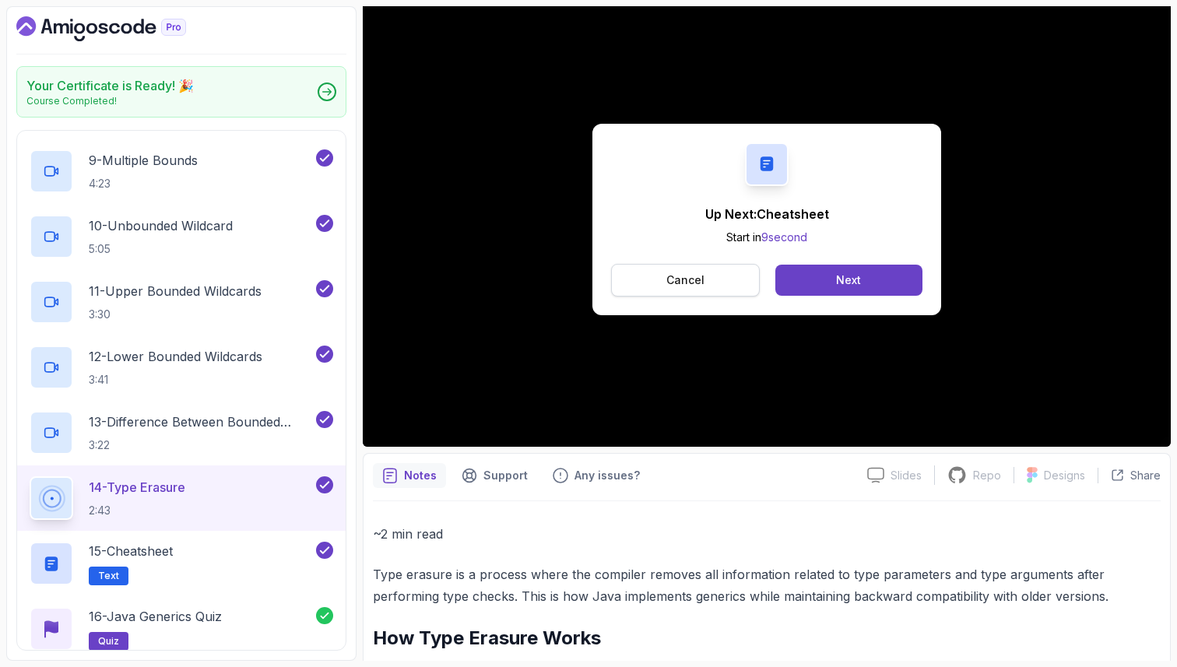
click at [709, 280] on button "Cancel" at bounding box center [685, 280] width 149 height 33
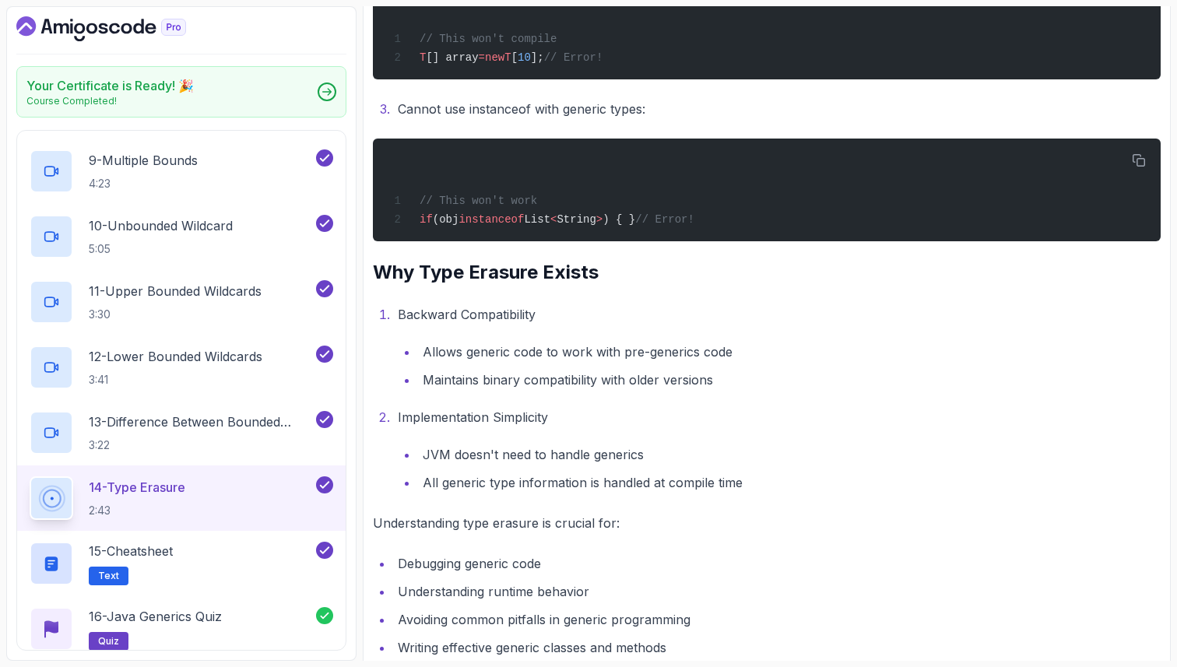
scroll to position [1954, 0]
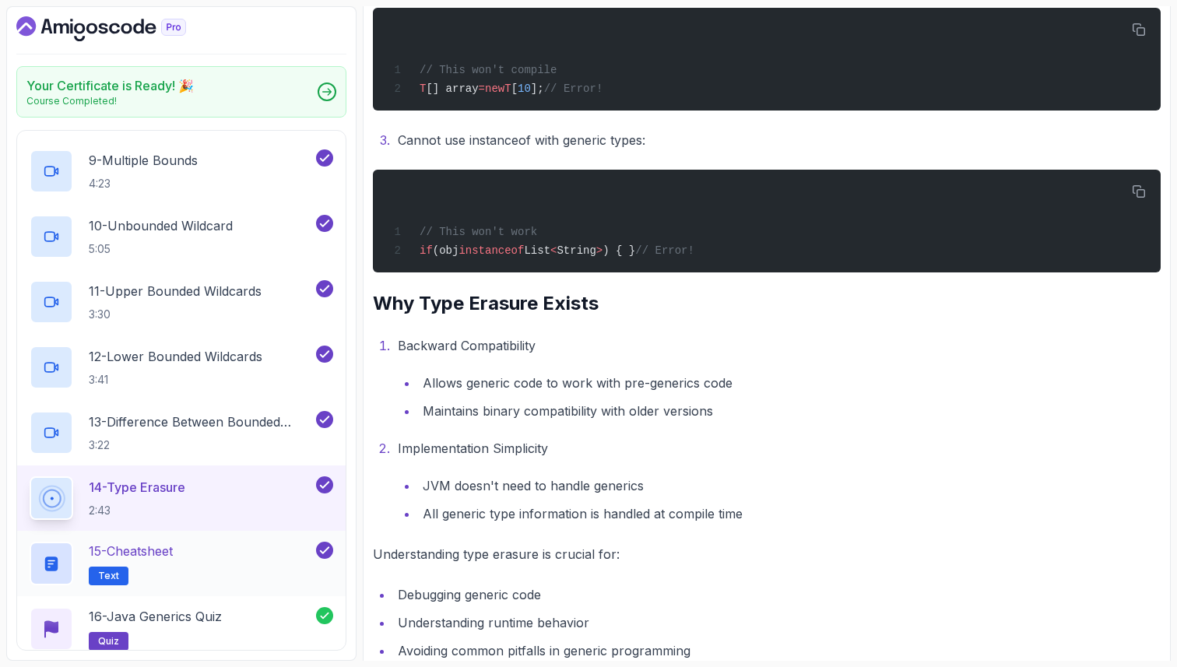
click at [237, 578] on div "15 - Cheatsheet Text" at bounding box center [171, 564] width 283 height 44
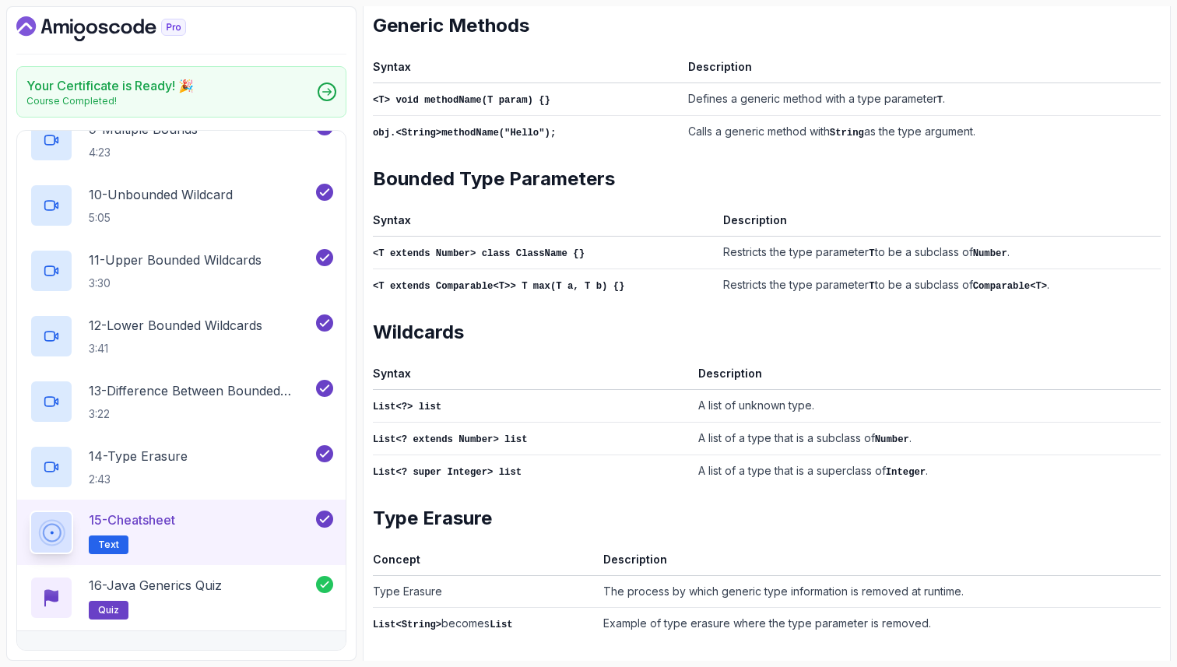
scroll to position [678, 0]
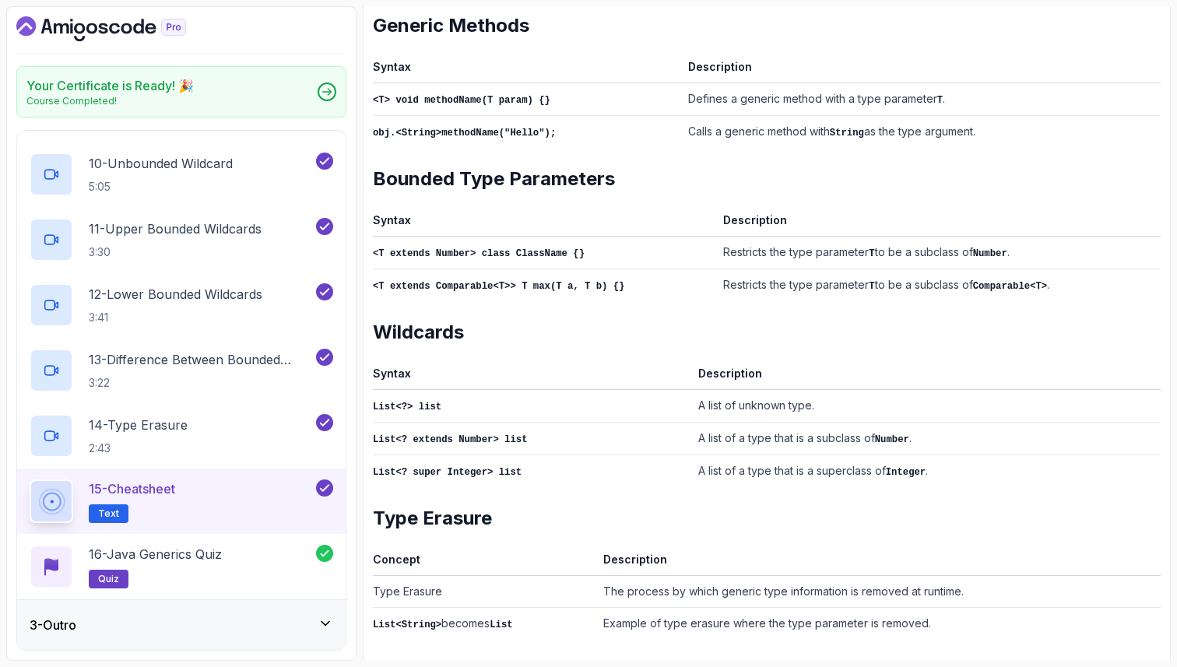
click at [693, 637] on div "~1 min read Java Generics Cheatsheet Syntax Description class ClassName<T> {} D…" at bounding box center [767, 117] width 788 height 1089
click at [477, 45] on div "~1 min read Java Generics Cheatsheet Syntax Description class ClassName<T> {} D…" at bounding box center [767, 117] width 788 height 1046
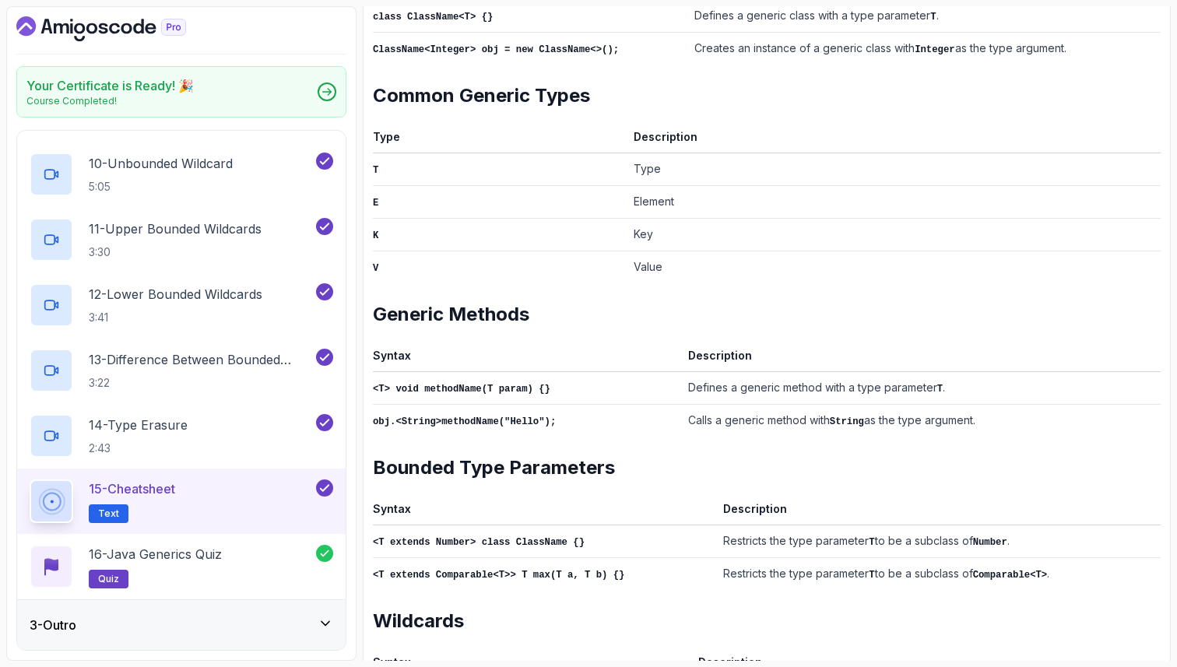
scroll to position [0, 0]
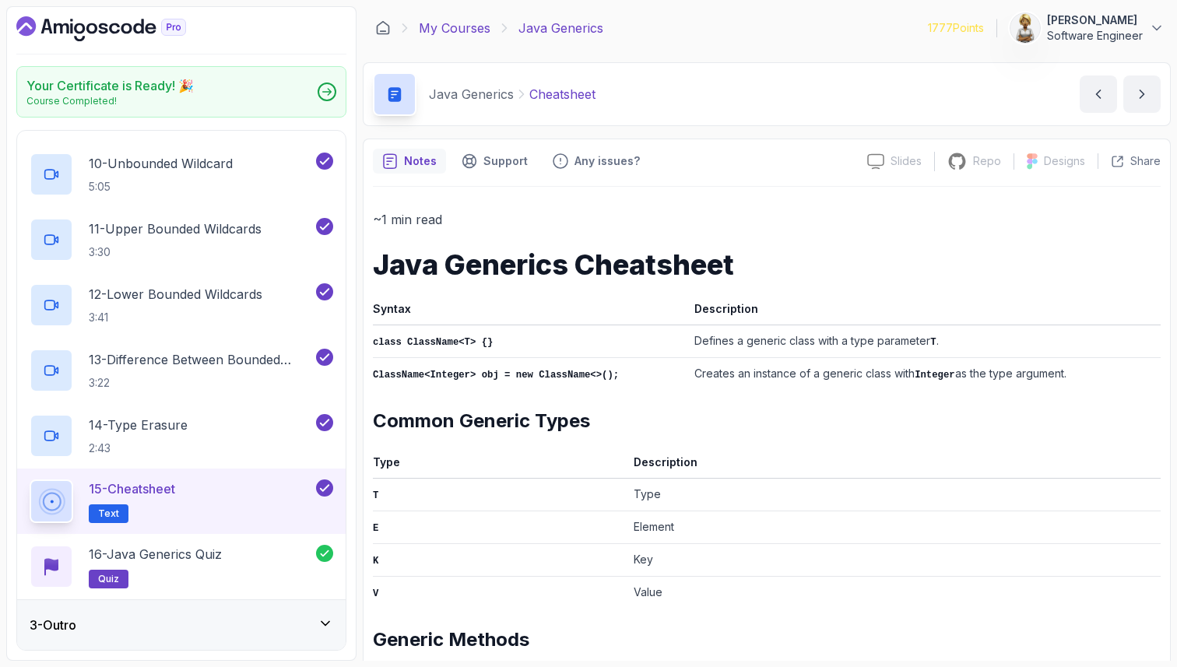
click at [475, 28] on link "My Courses" at bounding box center [455, 28] width 72 height 19
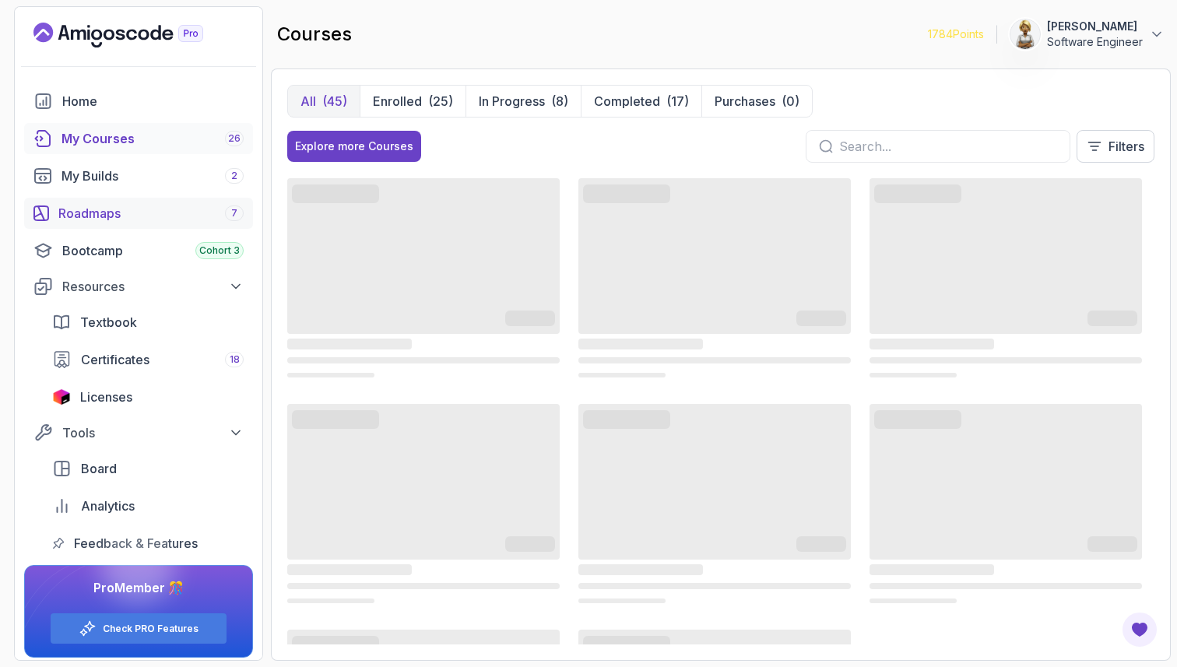
click at [107, 216] on div "Roadmaps 7" at bounding box center [150, 213] width 185 height 19
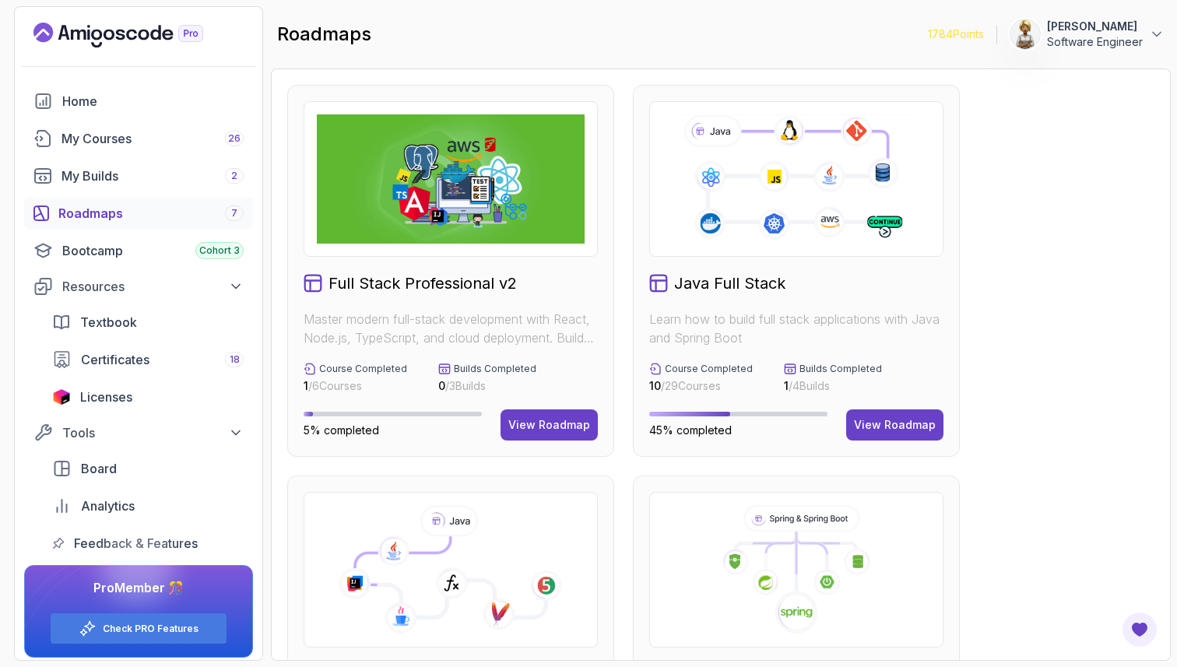
click at [701, 325] on p "Learn how to build full stack applications with Java and Spring Boot" at bounding box center [796, 328] width 294 height 37
click at [912, 433] on button "View Roadmap" at bounding box center [894, 425] width 97 height 31
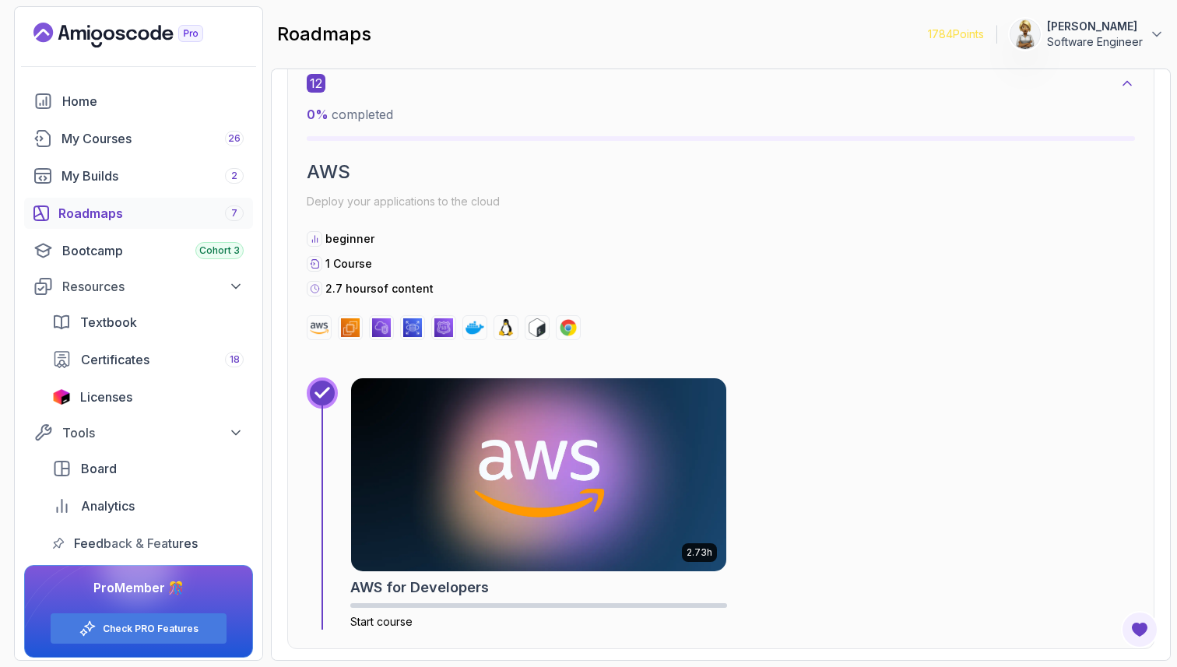
scroll to position [8630, 0]
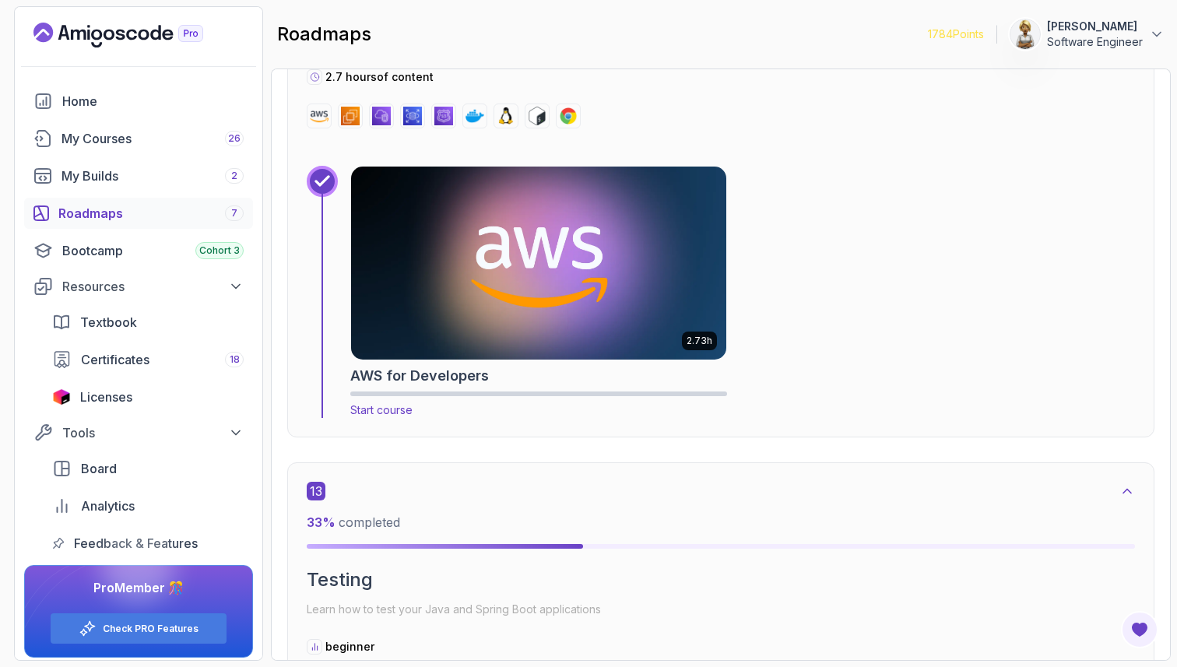
click at [621, 301] on img at bounding box center [539, 263] width 394 height 202
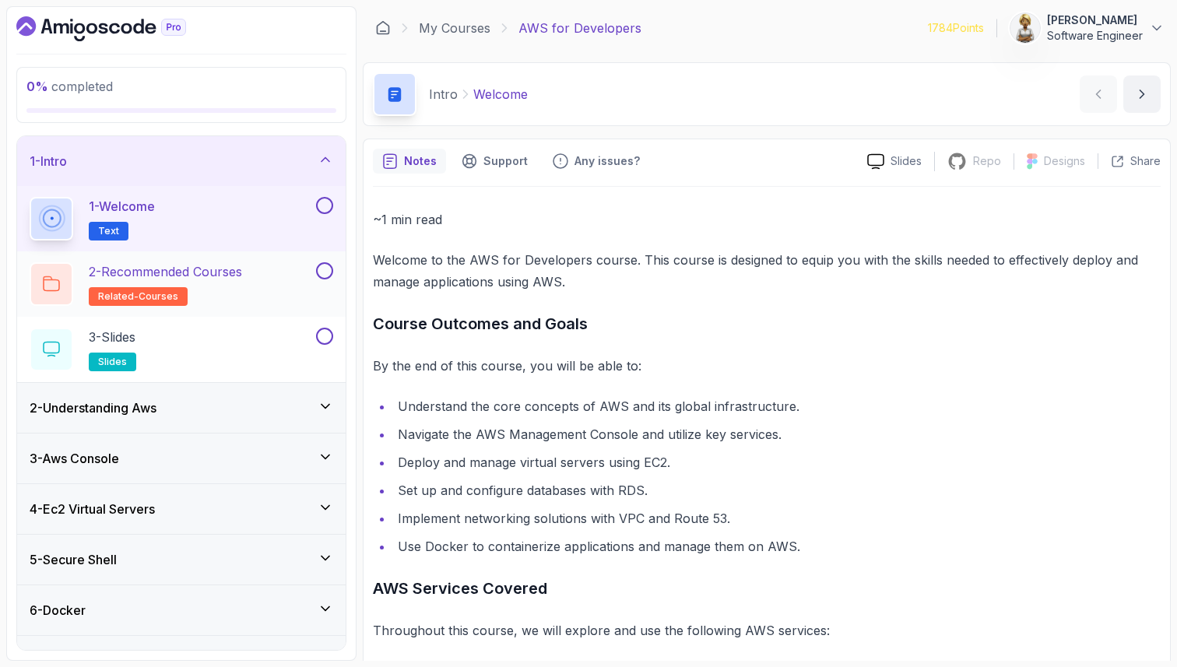
click at [242, 281] on h2 "2 - Recommended Courses related-courses" at bounding box center [165, 284] width 153 height 44
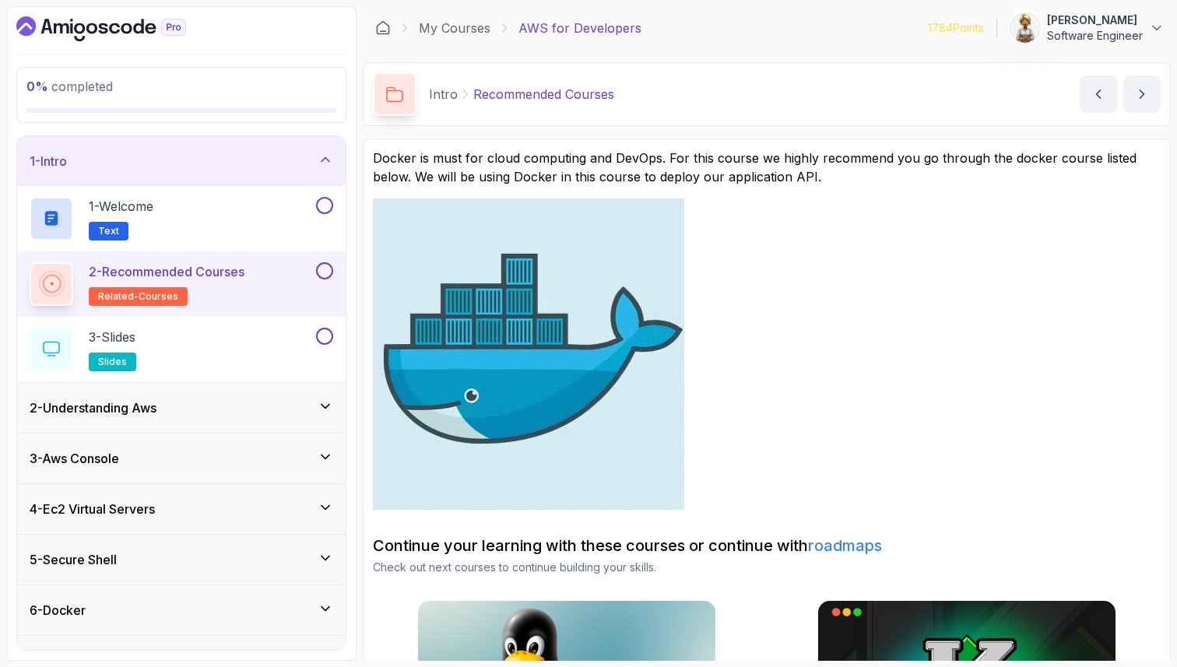
click at [707, 315] on link at bounding box center [767, 354] width 788 height 311
click at [1006, 353] on link at bounding box center [767, 354] width 788 height 311
click at [169, 345] on div "3 - Slides slides" at bounding box center [171, 350] width 283 height 44
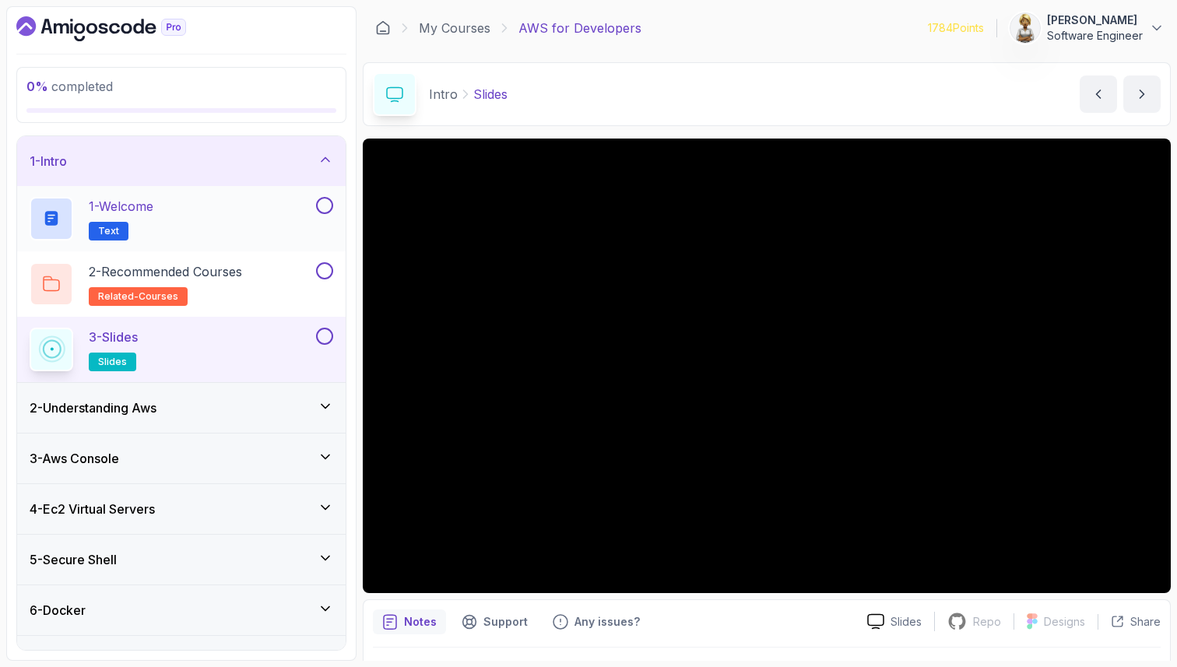
click at [246, 216] on div "1 - Welcome Text" at bounding box center [171, 219] width 283 height 44
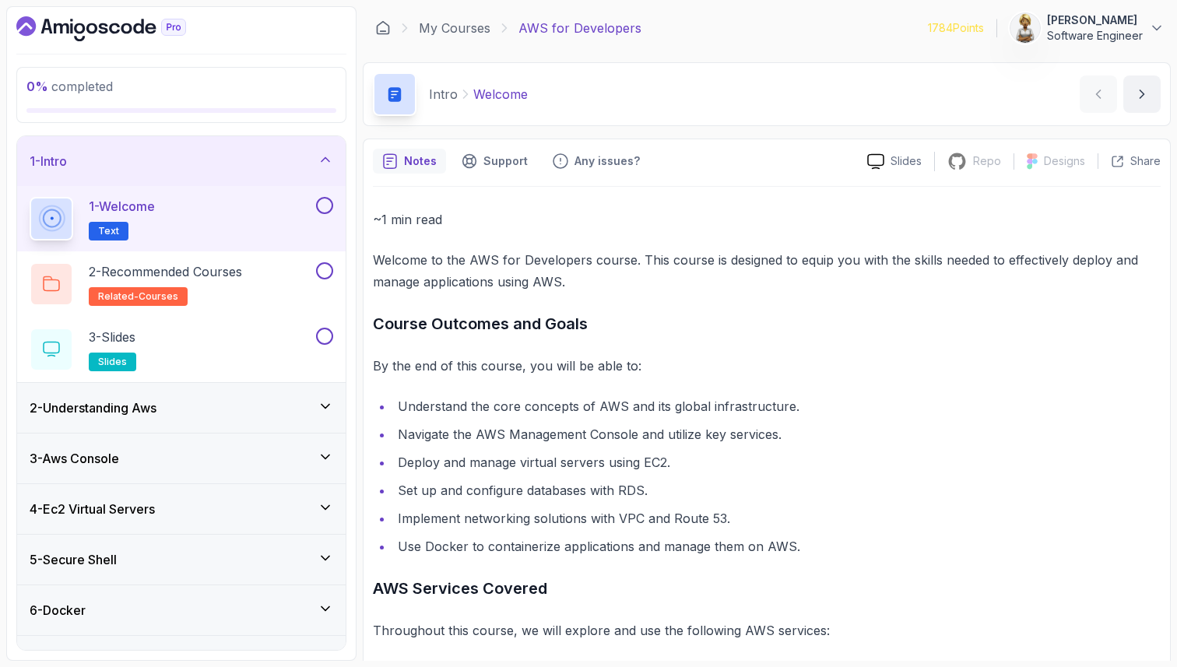
click at [328, 205] on button at bounding box center [324, 205] width 17 height 17
click at [251, 351] on div "3 - Slides slides" at bounding box center [171, 350] width 283 height 44
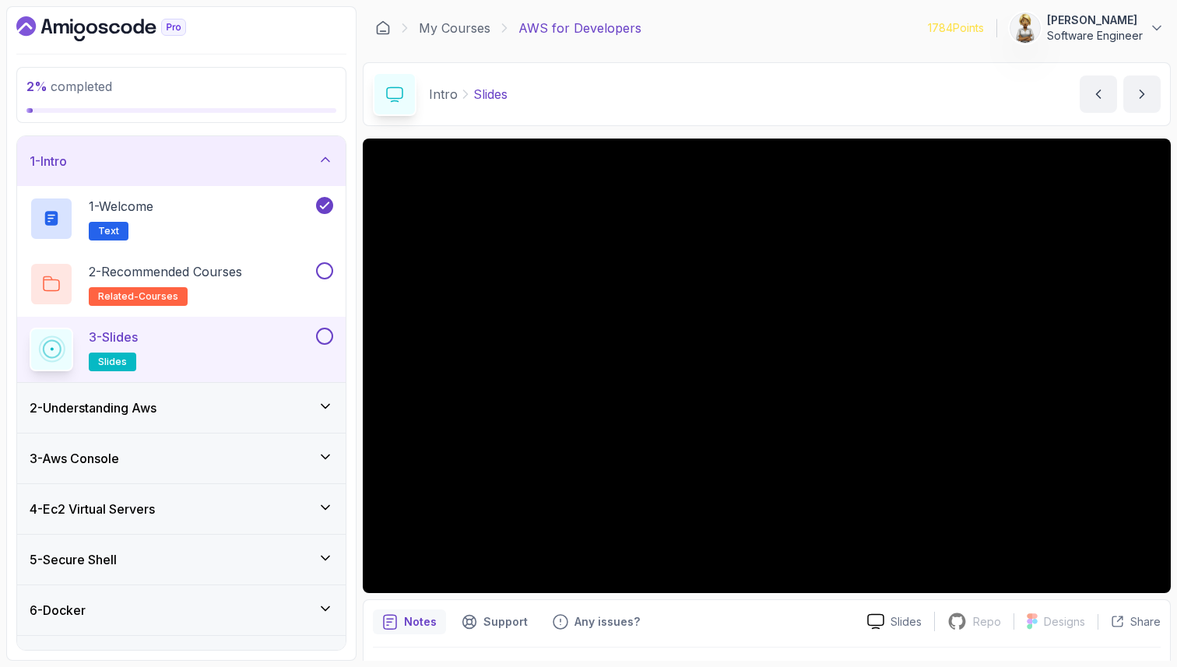
click at [324, 339] on button at bounding box center [324, 336] width 17 height 17
click at [326, 152] on icon at bounding box center [326, 160] width 16 height 16
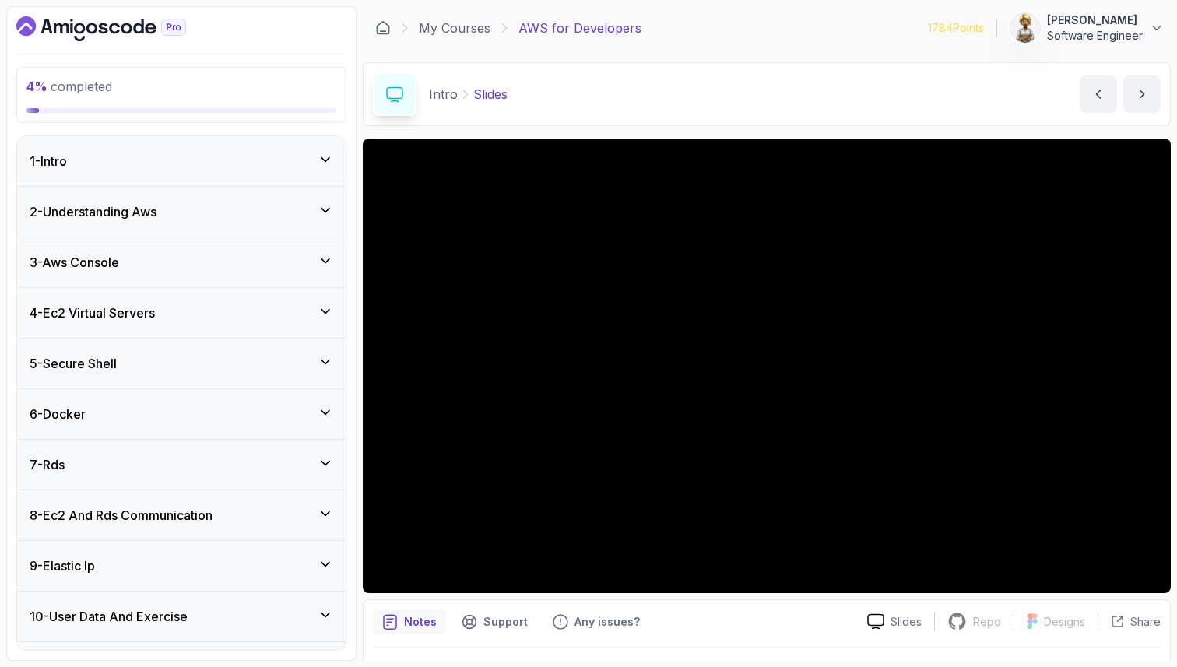
click at [329, 257] on icon at bounding box center [326, 261] width 16 height 16
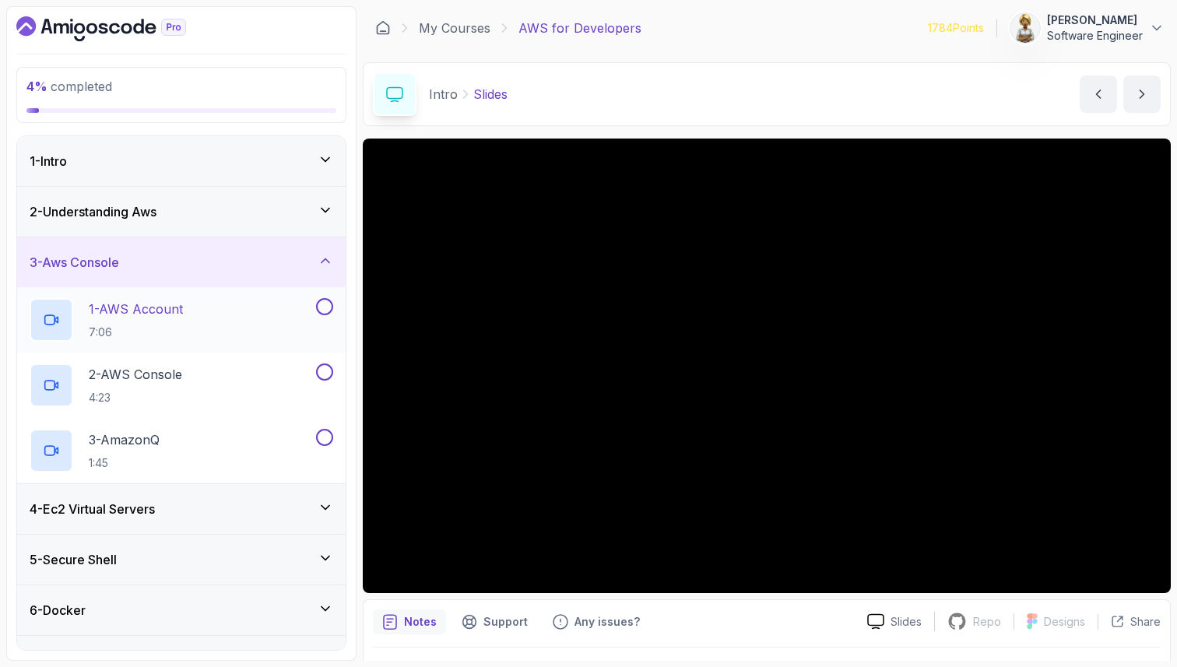
click at [246, 311] on div "1 - AWS Account 7:06" at bounding box center [171, 320] width 283 height 44
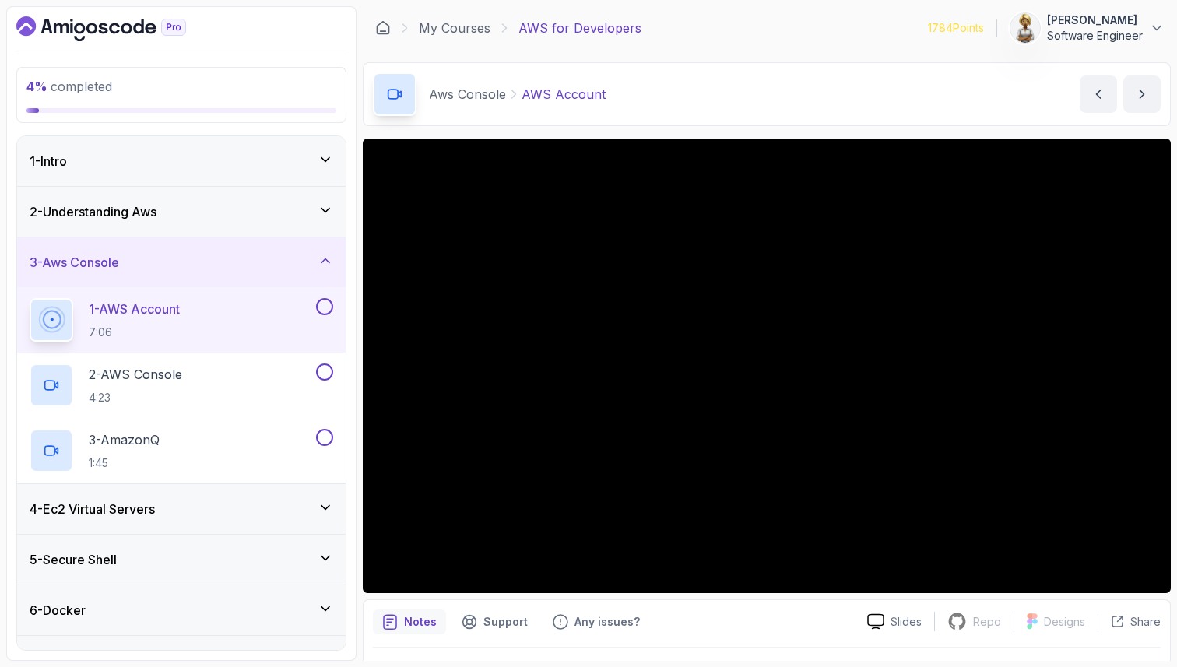
click at [325, 209] on icon at bounding box center [326, 210] width 16 height 16
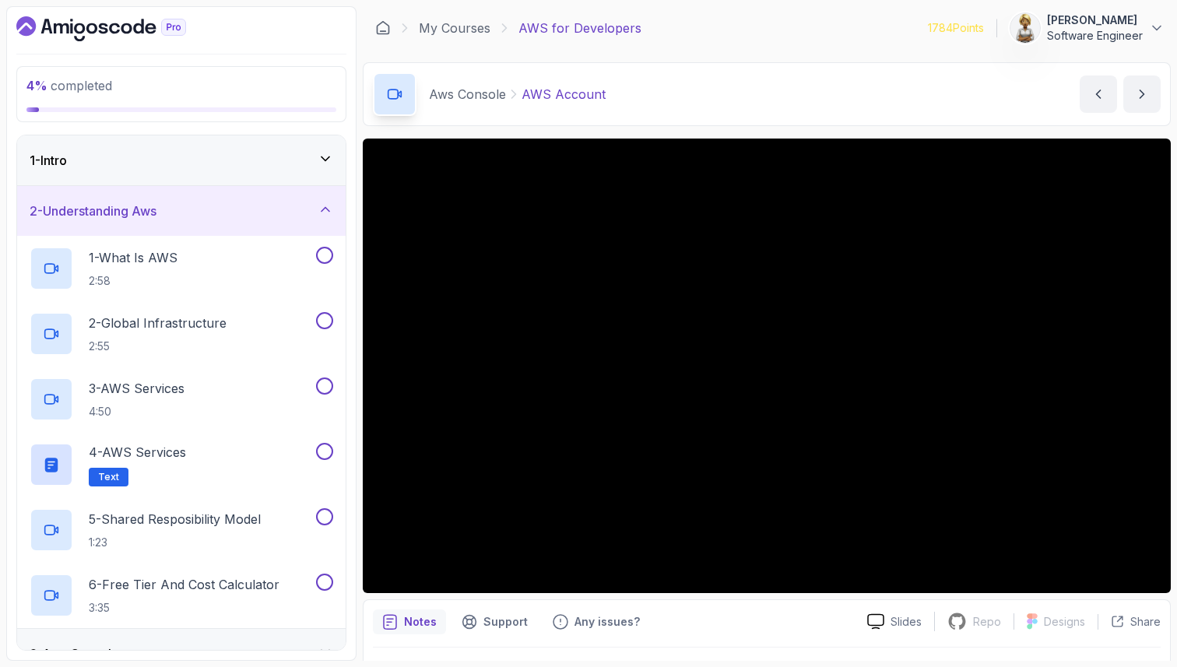
click at [323, 206] on icon at bounding box center [326, 210] width 16 height 16
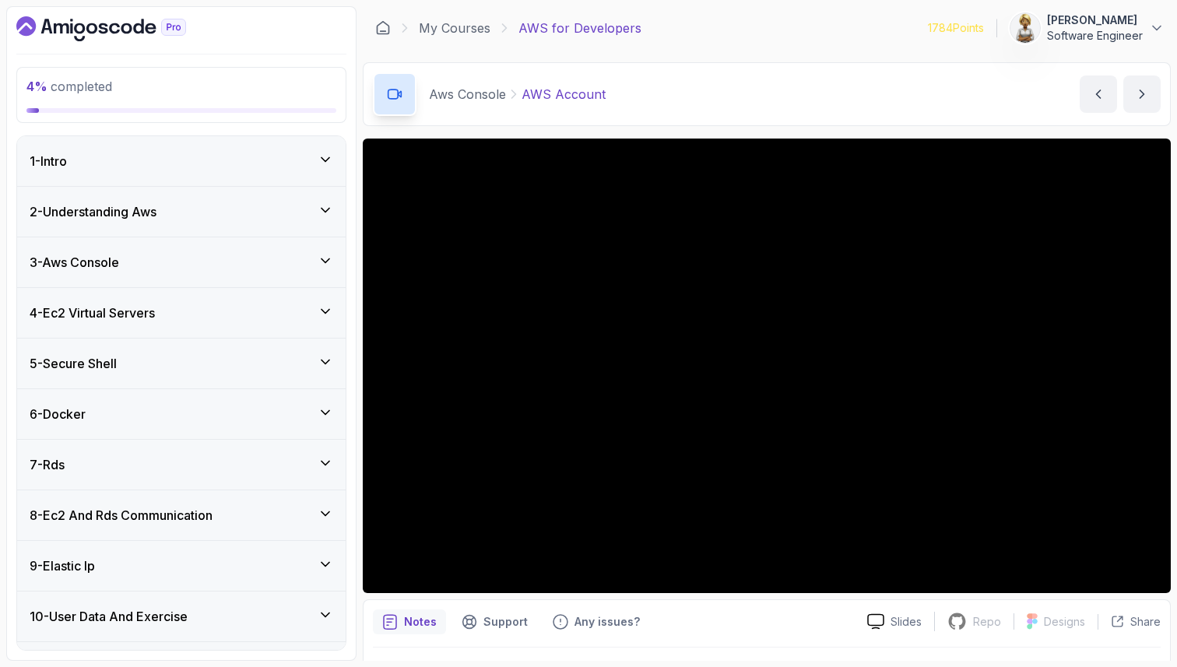
click at [326, 206] on icon at bounding box center [326, 210] width 16 height 16
